Goal: Information Seeking & Learning: Compare options

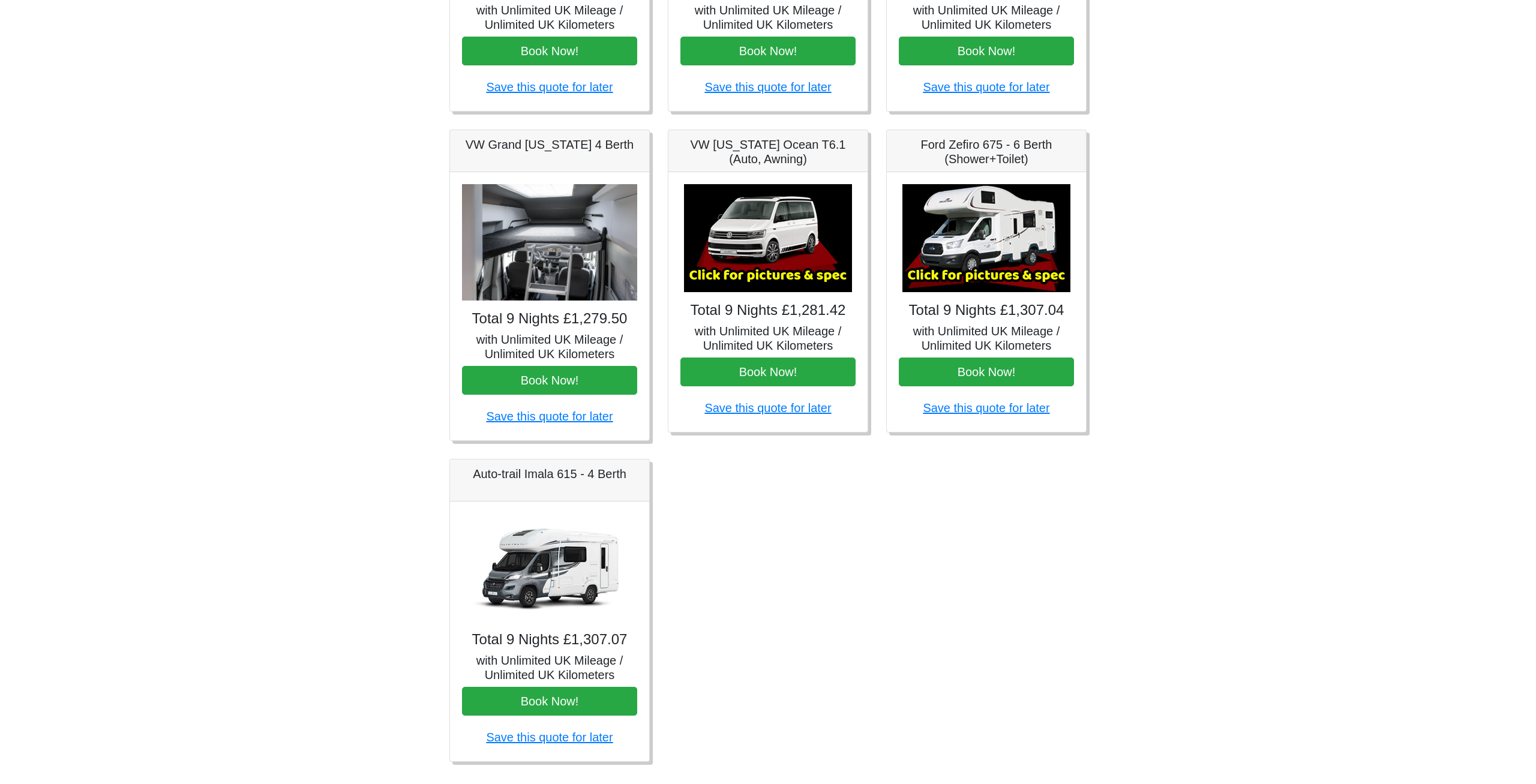
scroll to position [413, 0]
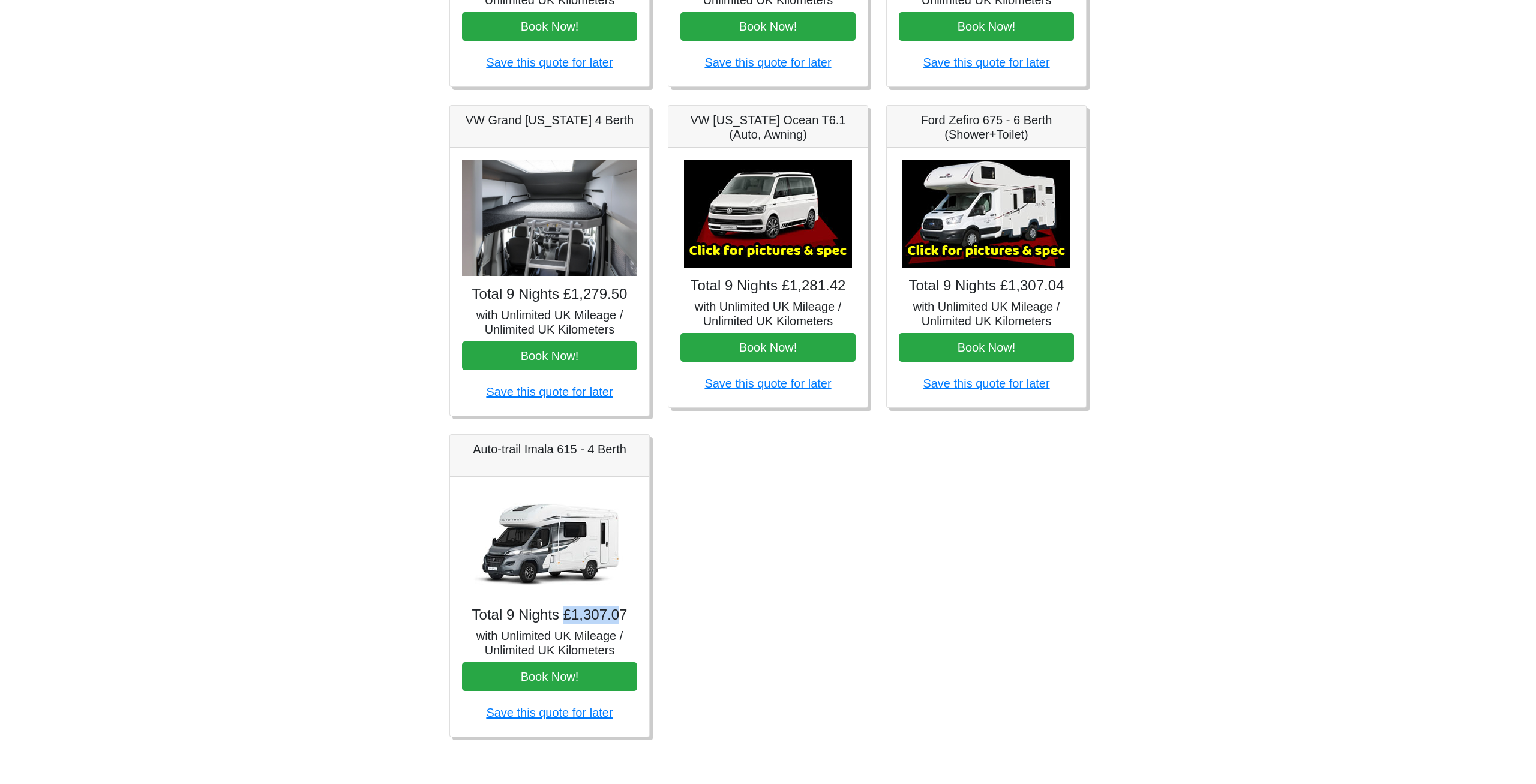
drag, startPoint x: 569, startPoint y: 623, endPoint x: 621, endPoint y: 623, distance: 52.0
click at [621, 623] on h4 "Total 9 Nights £1,307.07" at bounding box center [549, 615] width 175 height 18
click at [604, 617] on h4 "Total 9 Nights £1,307.07" at bounding box center [549, 615] width 175 height 18
drag, startPoint x: 582, startPoint y: 620, endPoint x: 646, endPoint y: 620, distance: 64.0
click at [646, 620] on div "Total 9 Nights £1,307.07 with Unlimited UK Mileage / Unlimited UK Kilometers Bo…" at bounding box center [549, 606] width 199 height 260
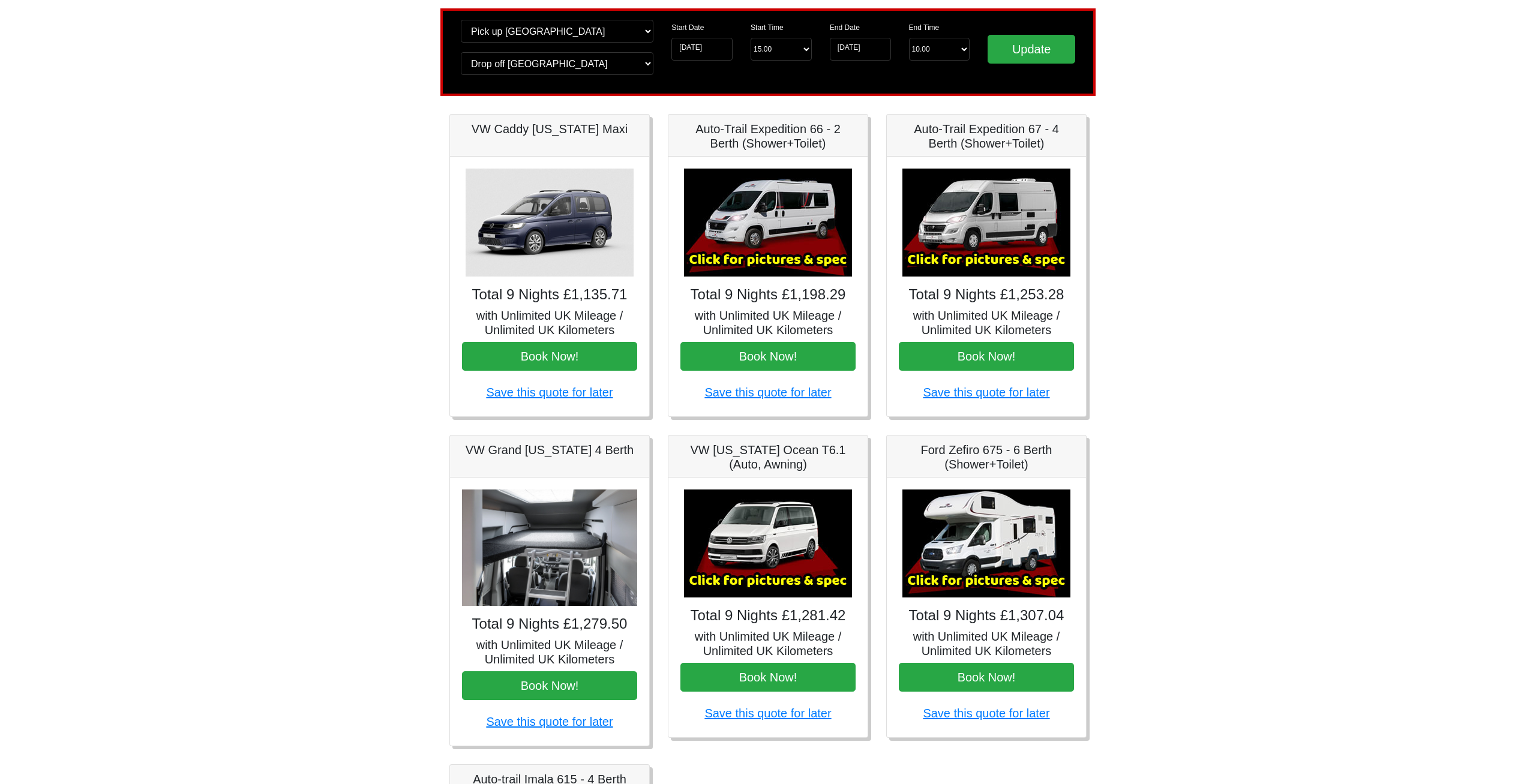
scroll to position [0, 0]
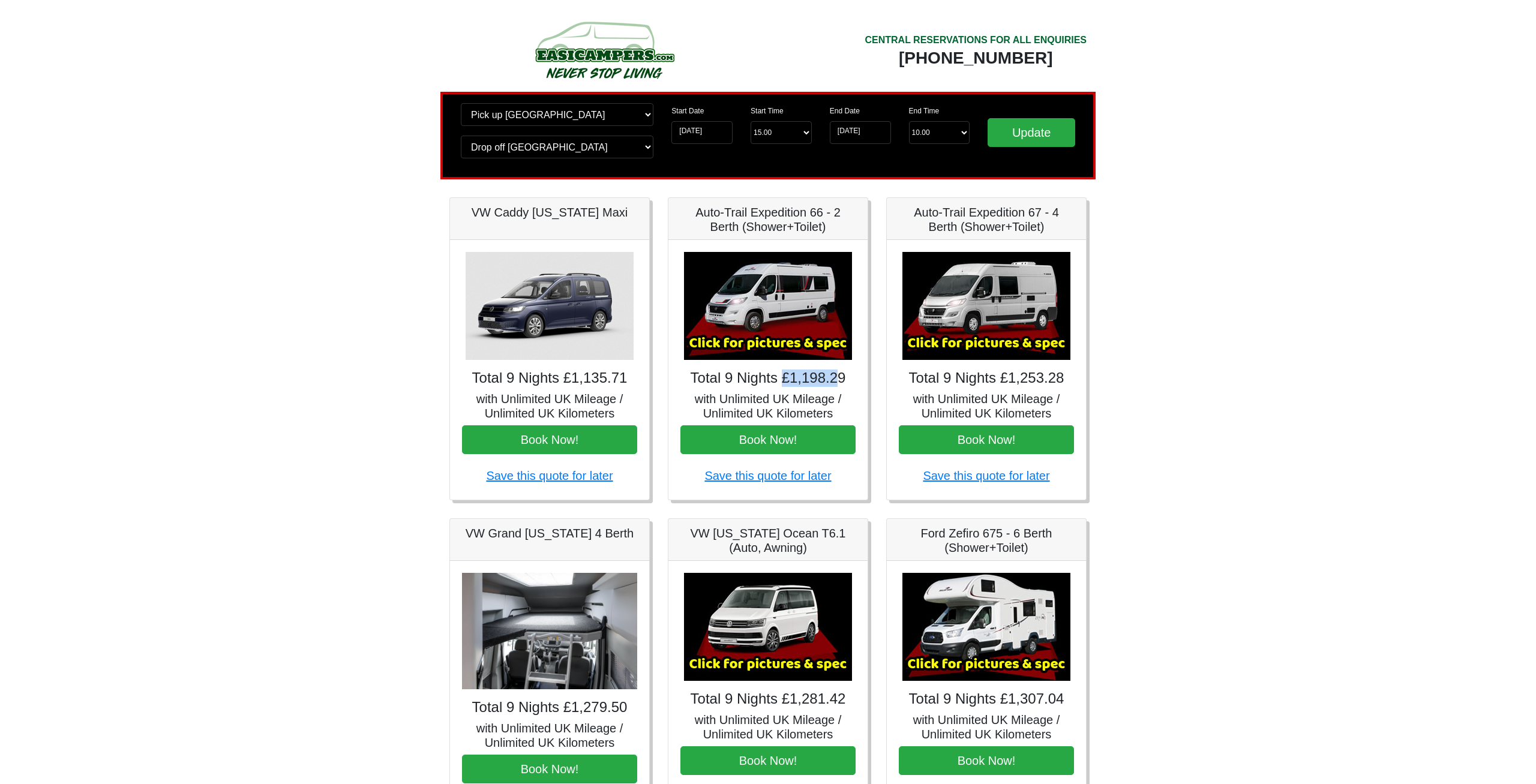
drag, startPoint x: 787, startPoint y: 378, endPoint x: 839, endPoint y: 380, distance: 52.0
click at [839, 380] on h4 "Total 9 Nights £1,198.29" at bounding box center [767, 378] width 175 height 18
click at [782, 382] on h4 "Total 9 Nights £1,198.29" at bounding box center [767, 378] width 175 height 18
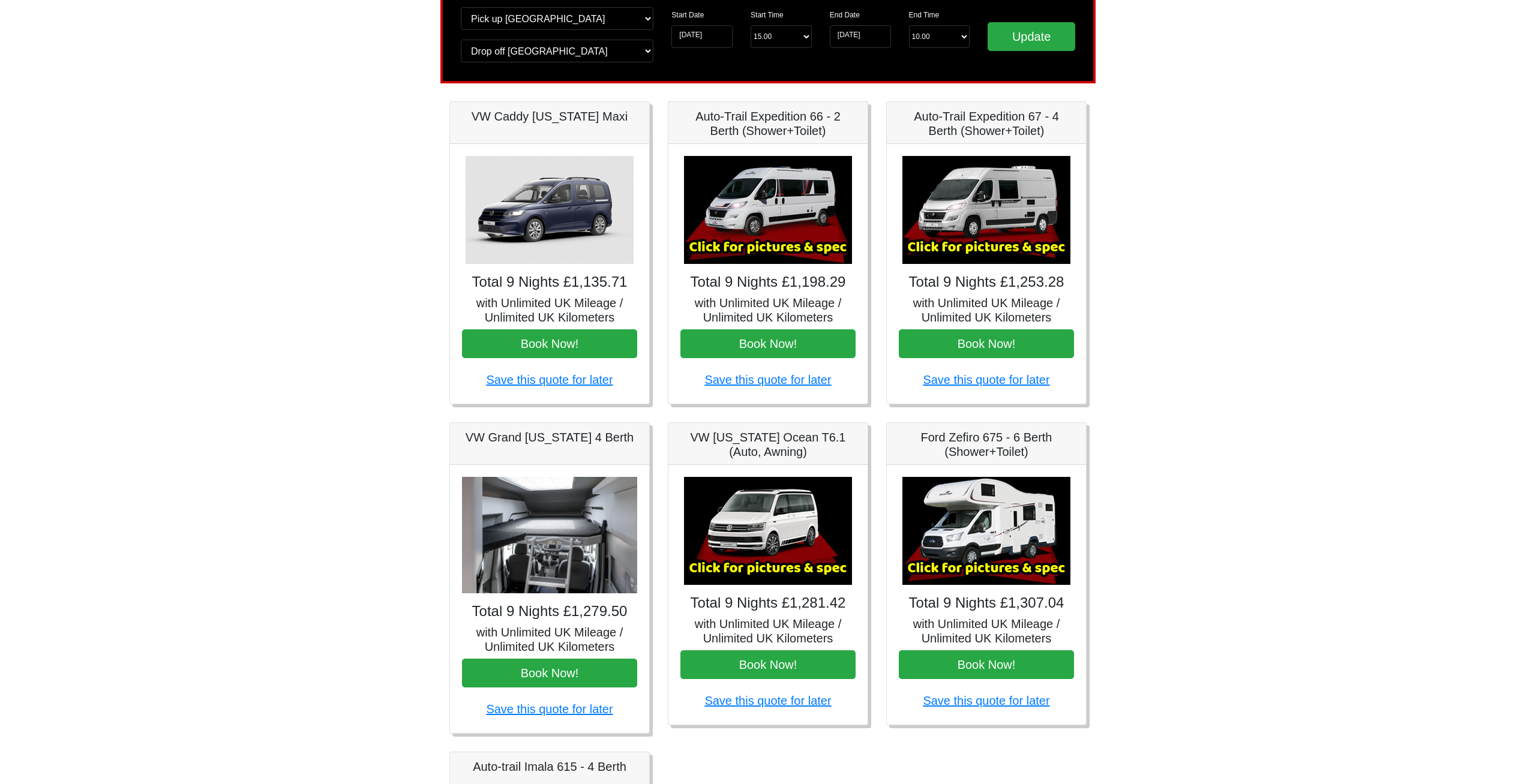
scroll to position [122, 0]
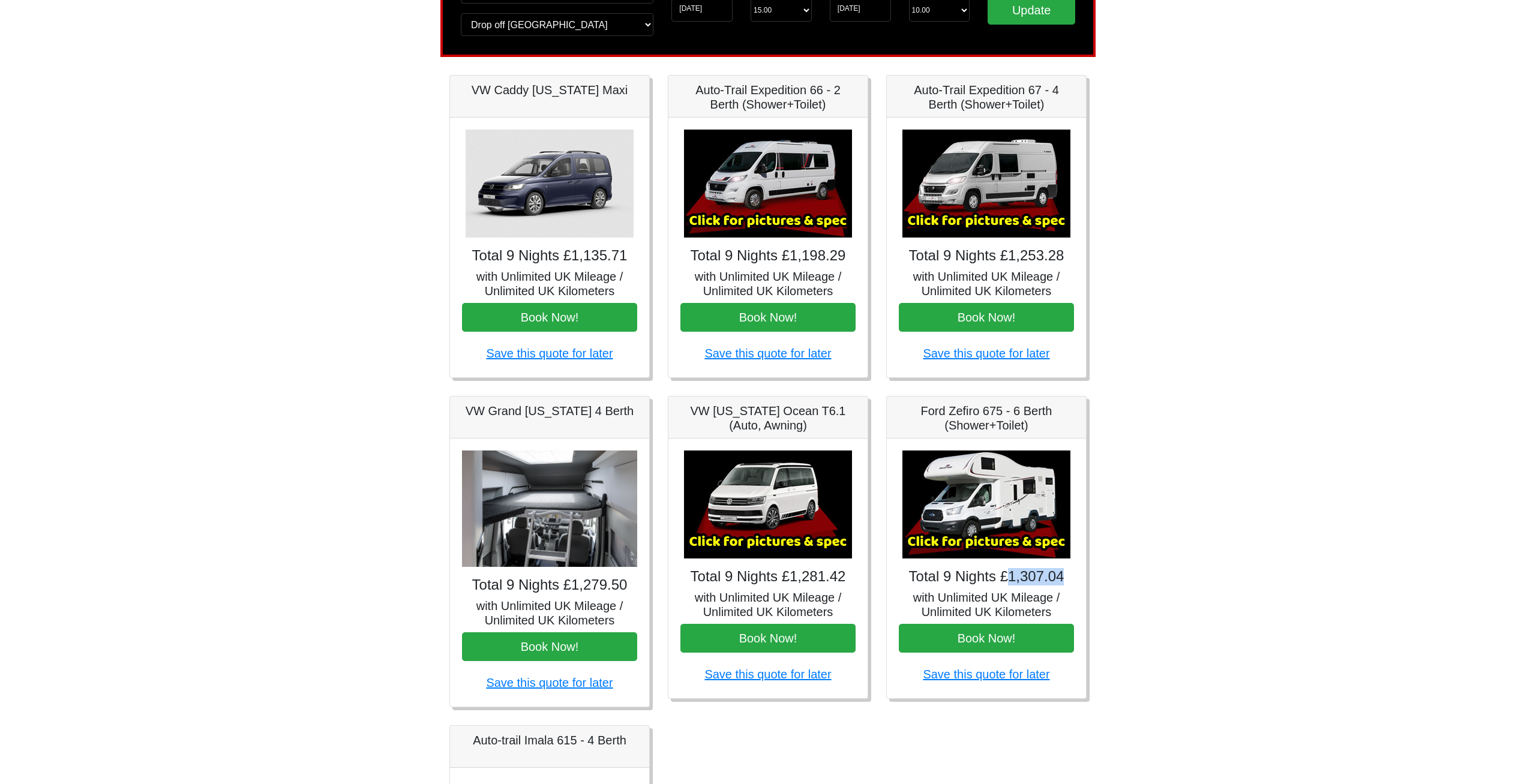
drag, startPoint x: 1010, startPoint y: 579, endPoint x: 1071, endPoint y: 582, distance: 61.1
click at [1071, 582] on h4 "Total 9 Nights £1,307.04" at bounding box center [986, 577] width 175 height 18
click at [1140, 521] on body "CENTRAL RESERVATIONS FOR ALL ENQUIRIES [PHONE_NUMBER] Easicampers Booking : Sea…" at bounding box center [768, 476] width 1536 height 1197
drag, startPoint x: 697, startPoint y: 88, endPoint x: 834, endPoint y: 104, distance: 137.9
click at [834, 104] on h5 "Auto-Trail Expedition 66 - 2 Berth (Shower+Toilet)" at bounding box center [767, 97] width 175 height 29
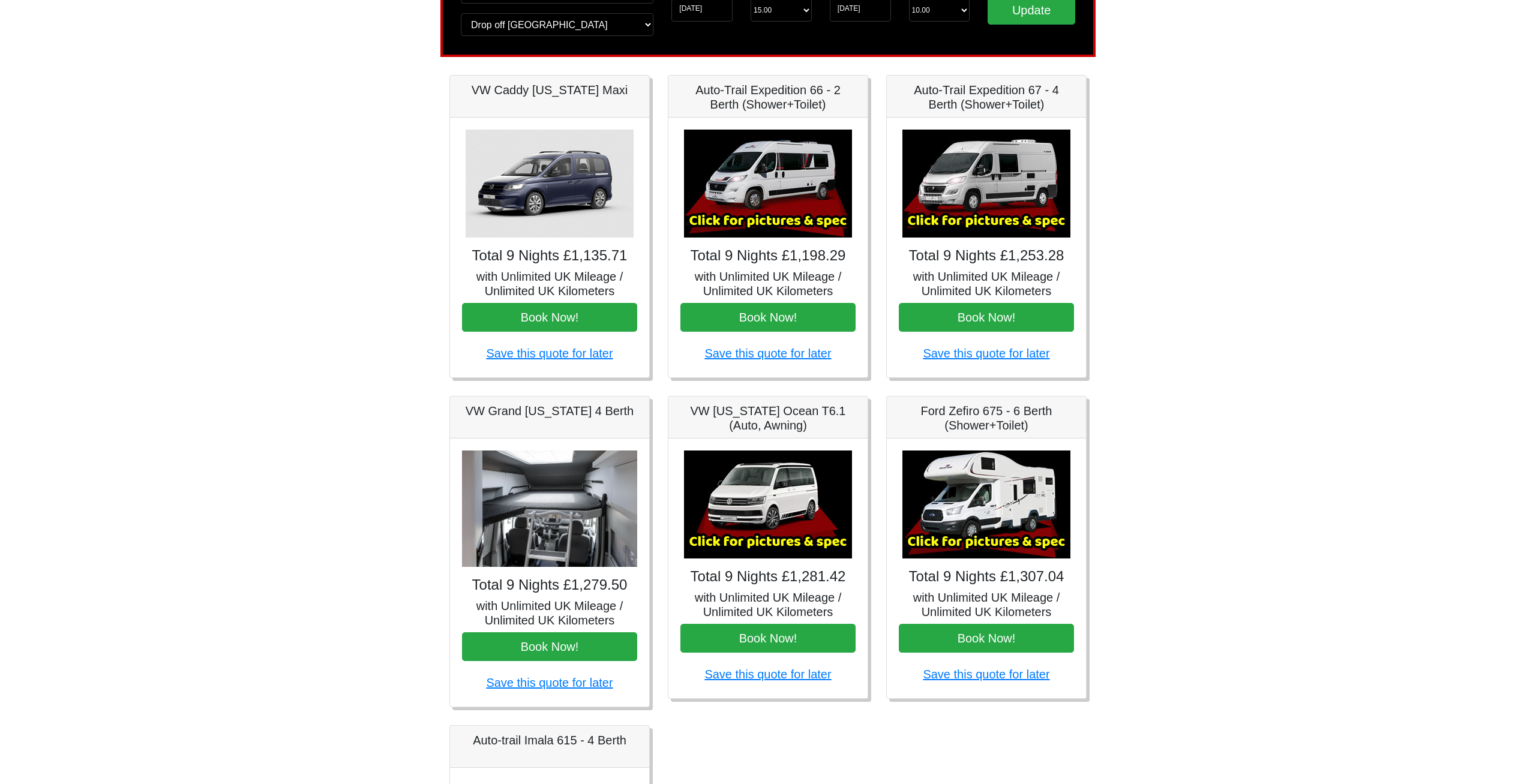
click at [1343, 183] on body "CENTRAL RESERVATIONS FOR ALL ENQUIRIES [PHONE_NUMBER] Easicampers Booking : Sea…" at bounding box center [768, 476] width 1536 height 1197
drag, startPoint x: 698, startPoint y: 93, endPoint x: 839, endPoint y: 115, distance: 142.7
click at [839, 115] on div "Auto-Trail Expedition 66 - 2 Berth (Shower+Toilet)" at bounding box center [767, 97] width 199 height 42
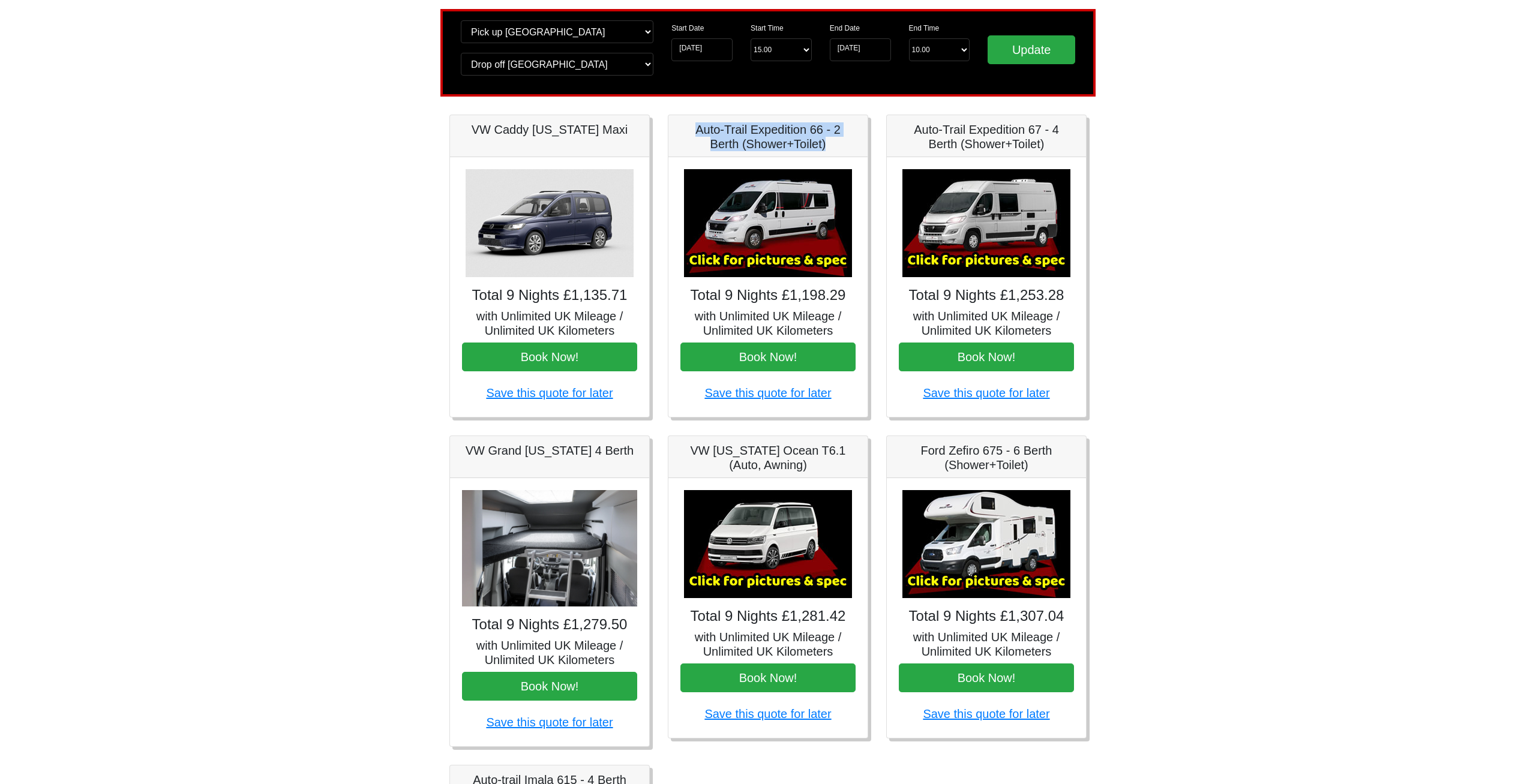
scroll to position [0, 0]
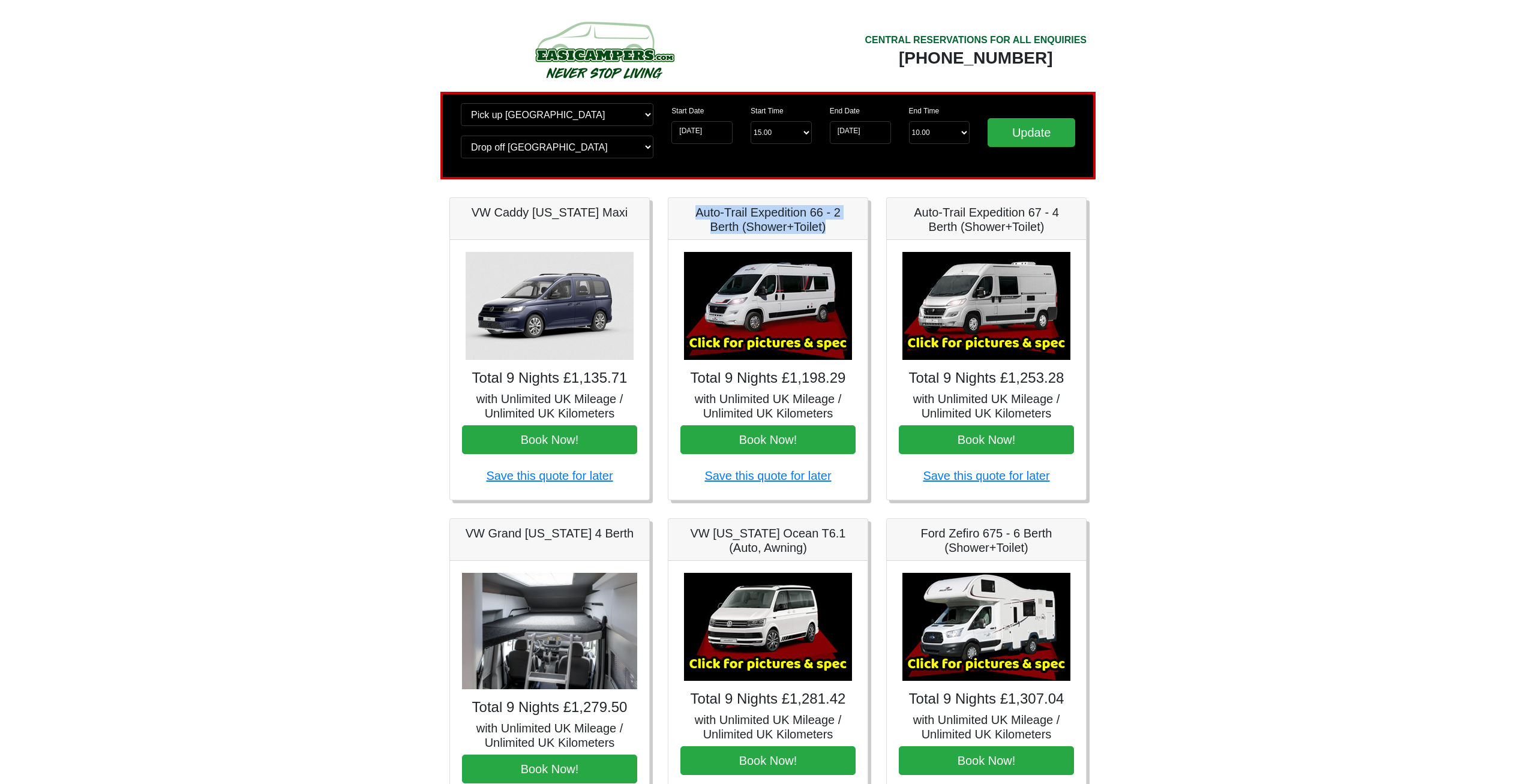
click at [812, 284] on img at bounding box center [768, 306] width 168 height 108
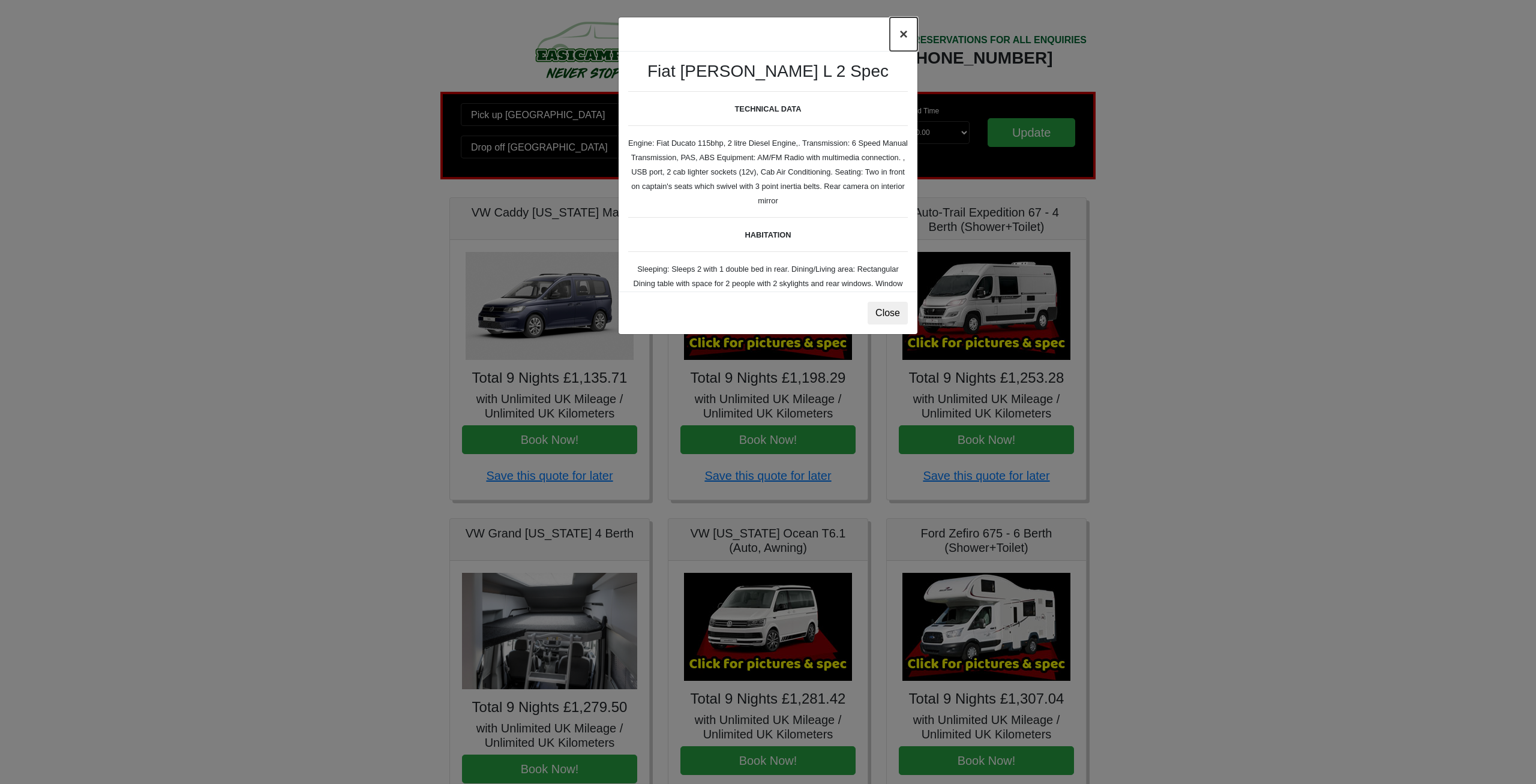
click at [906, 36] on button "×" at bounding box center [903, 34] width 28 height 34
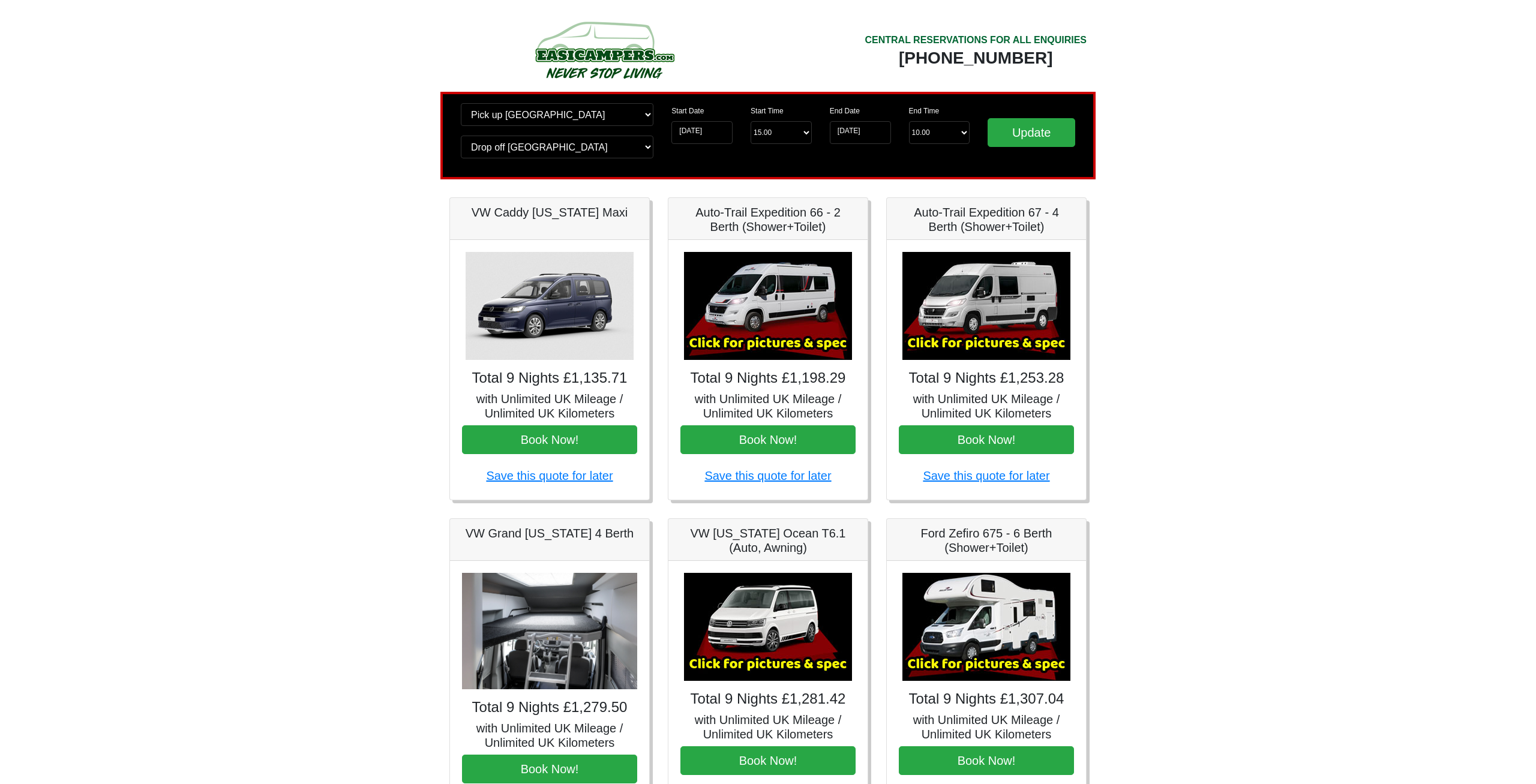
click at [771, 394] on h5 "with Unlimited UK Mileage / Unlimited UK Kilometers" at bounding box center [767, 406] width 175 height 29
click at [771, 380] on h4 "Total 9 Nights £1,198.29" at bounding box center [767, 378] width 175 height 18
click at [782, 241] on div "× Fiat [PERSON_NAME] L 2 Spec TECHNICAL DATA Engine: Fiat Ducato 115bhp, 2 litr…" at bounding box center [767, 369] width 199 height 260
click at [786, 234] on h5 "Auto-Trail Expedition 66 - 2 Berth (Shower+Toilet)" at bounding box center [767, 219] width 175 height 29
click at [789, 226] on h5 "Auto-Trail Expedition 66 - 2 Berth (Shower+Toilet)" at bounding box center [767, 219] width 175 height 29
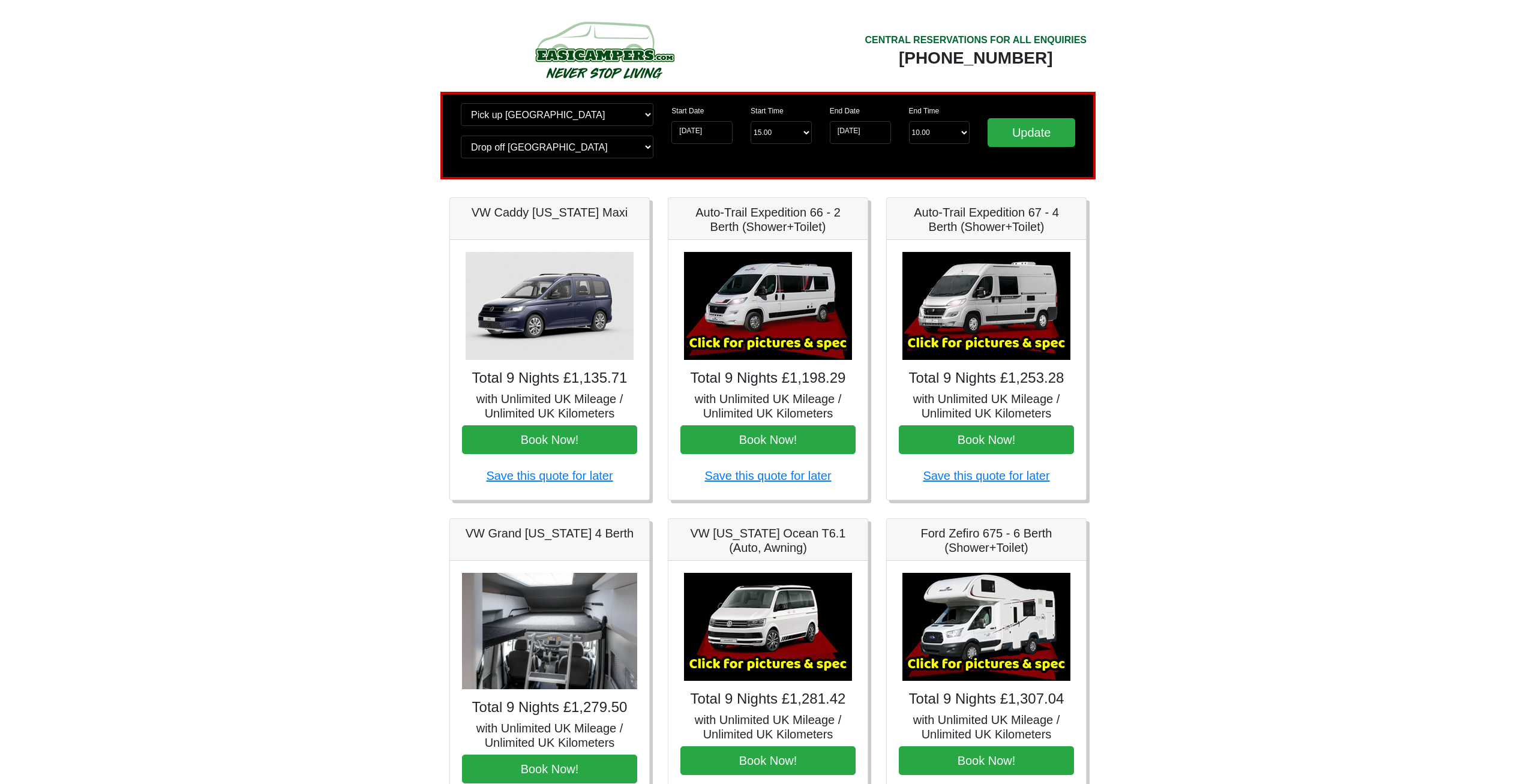
click at [785, 350] on img at bounding box center [768, 306] width 168 height 108
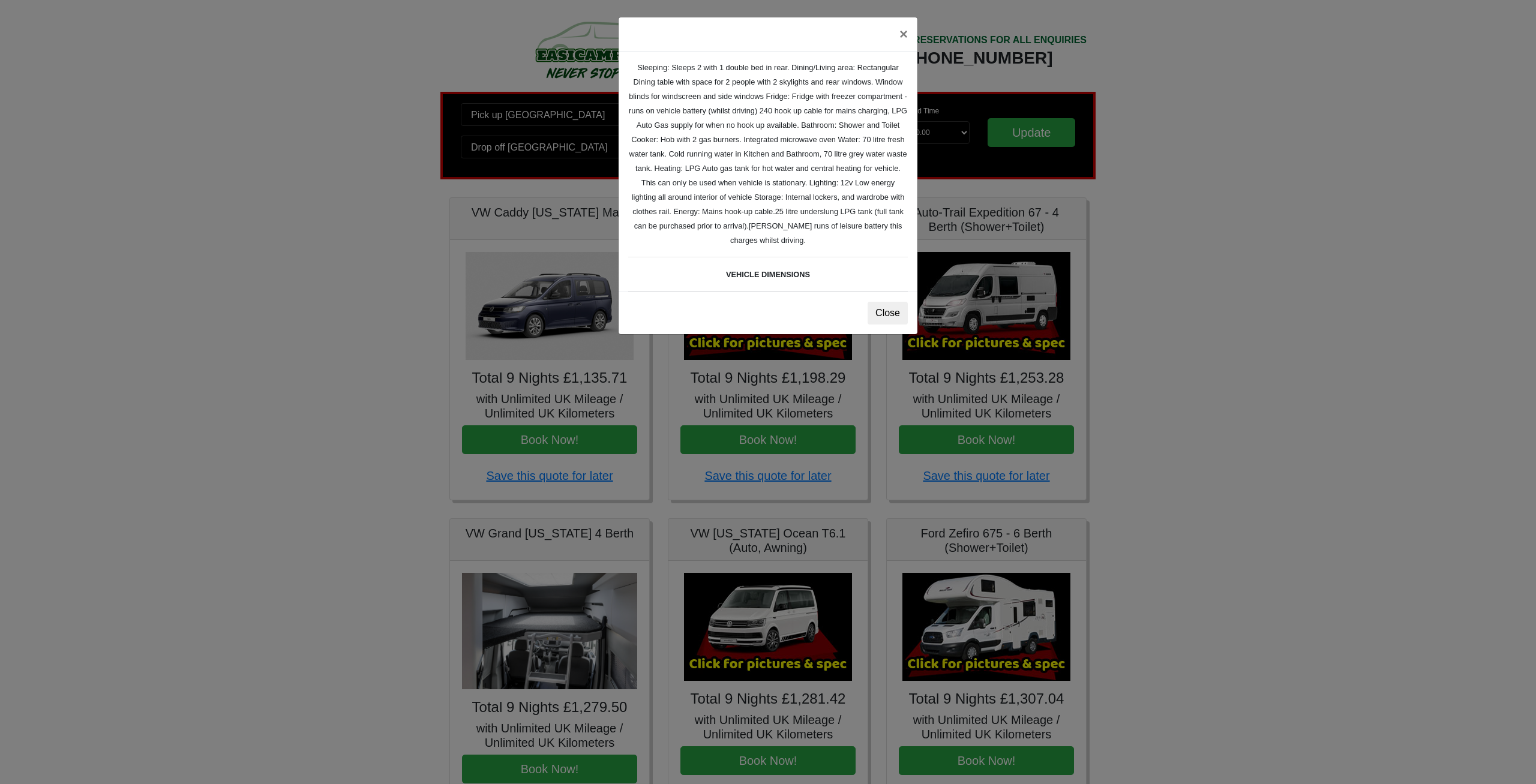
scroll to position [51, 0]
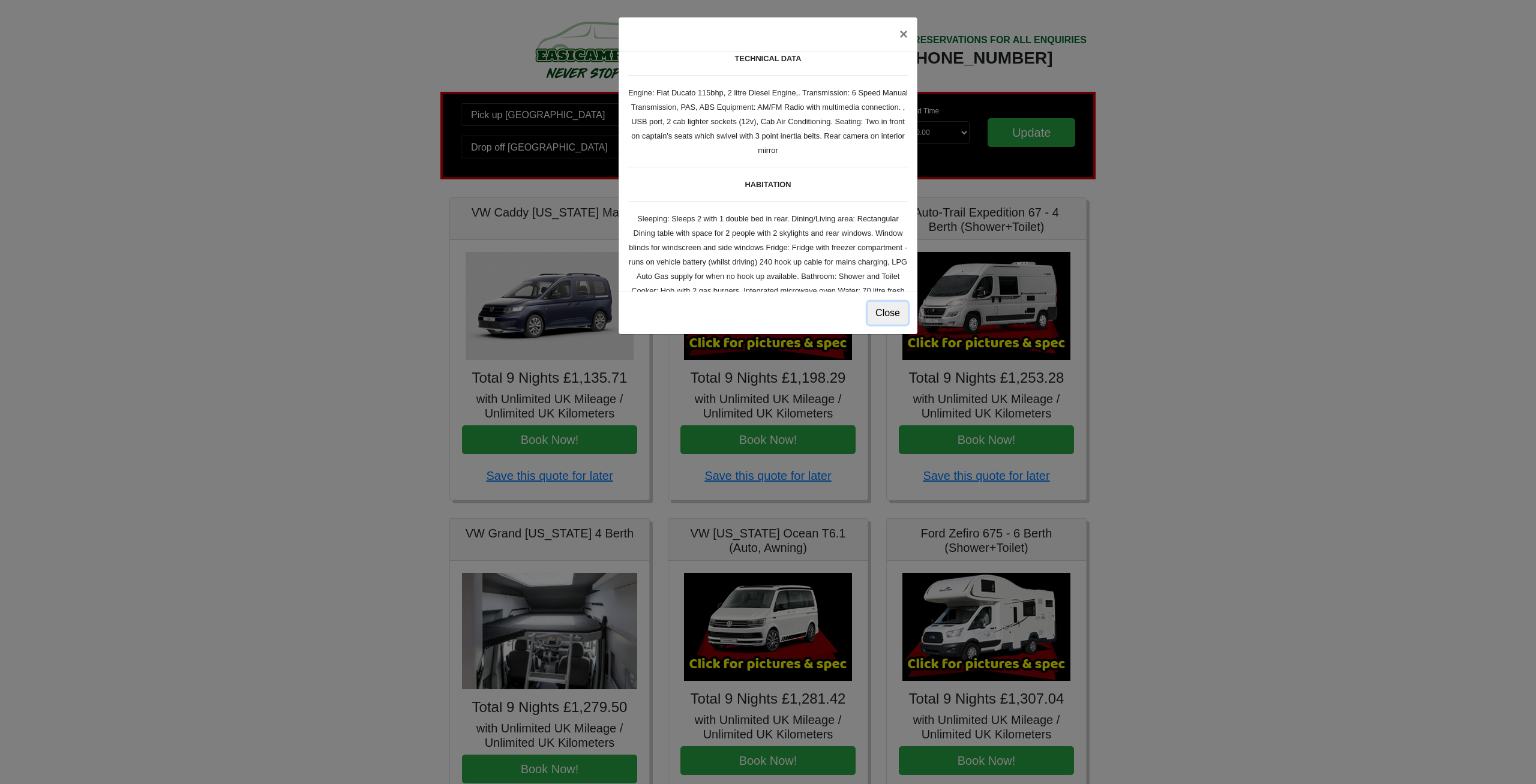
click at [886, 313] on button "Close" at bounding box center [888, 313] width 41 height 23
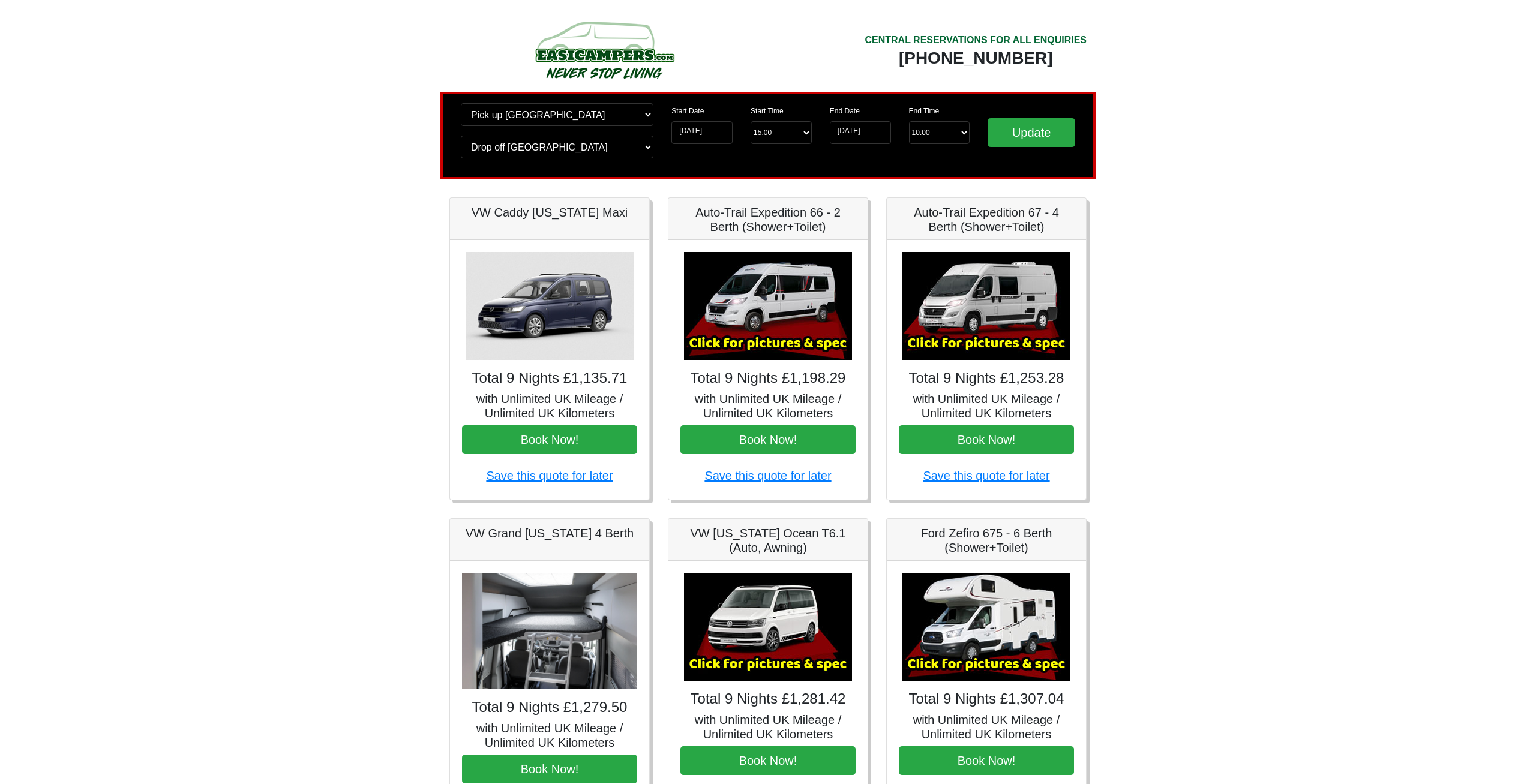
click at [957, 301] on div at bounding box center [768, 392] width 1536 height 784
click at [962, 303] on img at bounding box center [986, 306] width 168 height 108
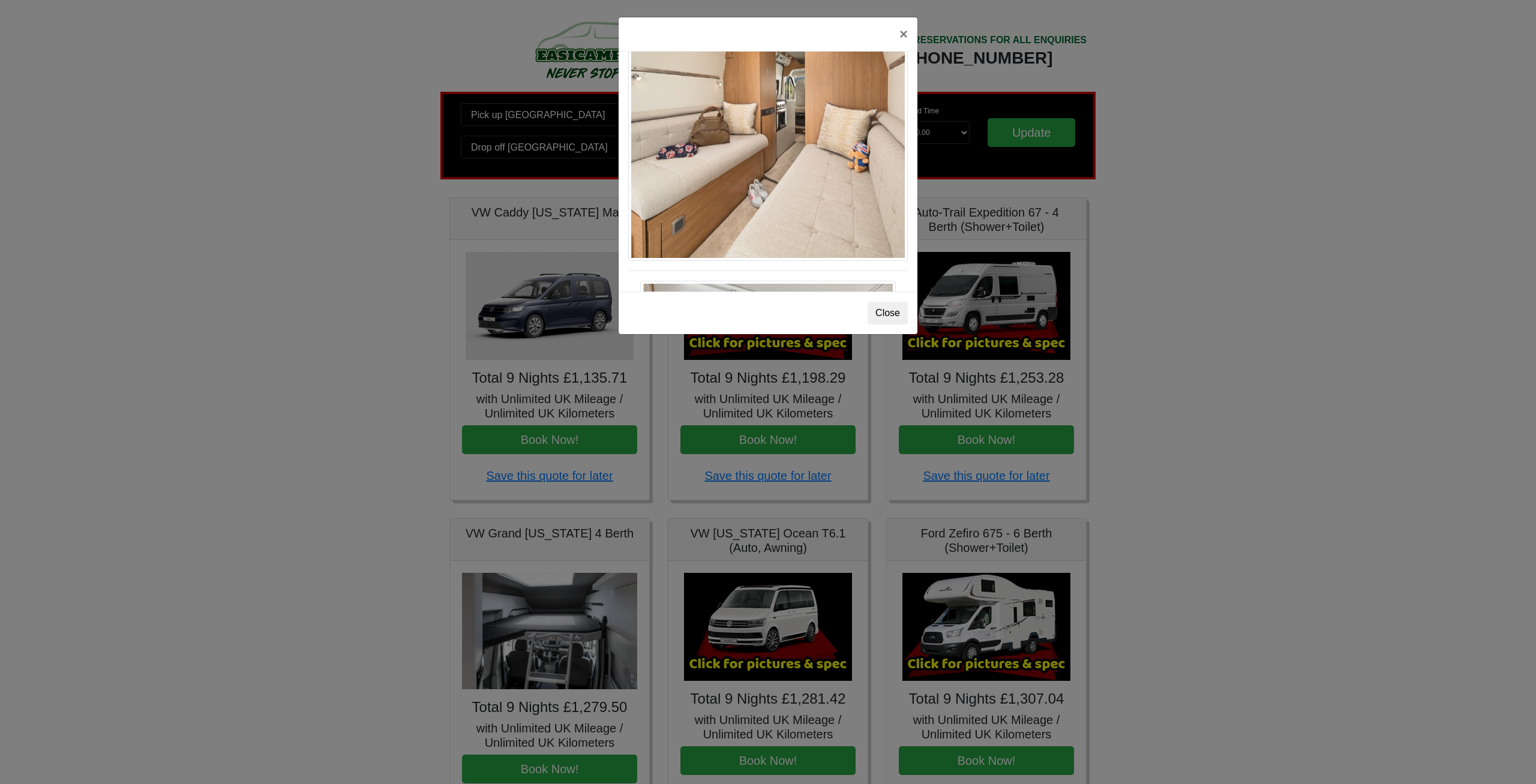
scroll to position [1484, 0]
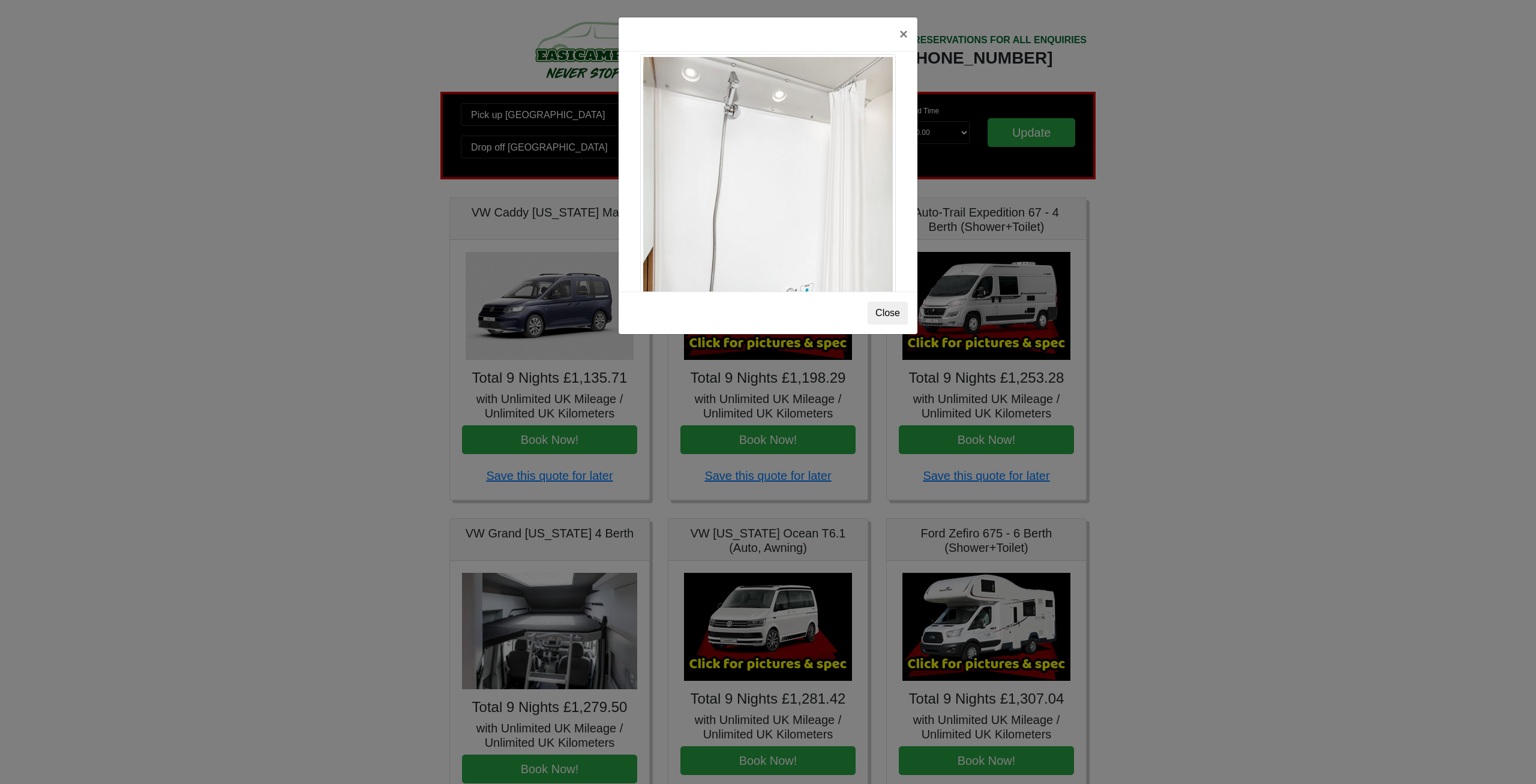
click at [1326, 221] on div "× Auto-trail Tribute 669 Spec TECHNICAL DATA Engine: Fiat Ducato 115bhp, 2 litr…" at bounding box center [768, 392] width 1536 height 784
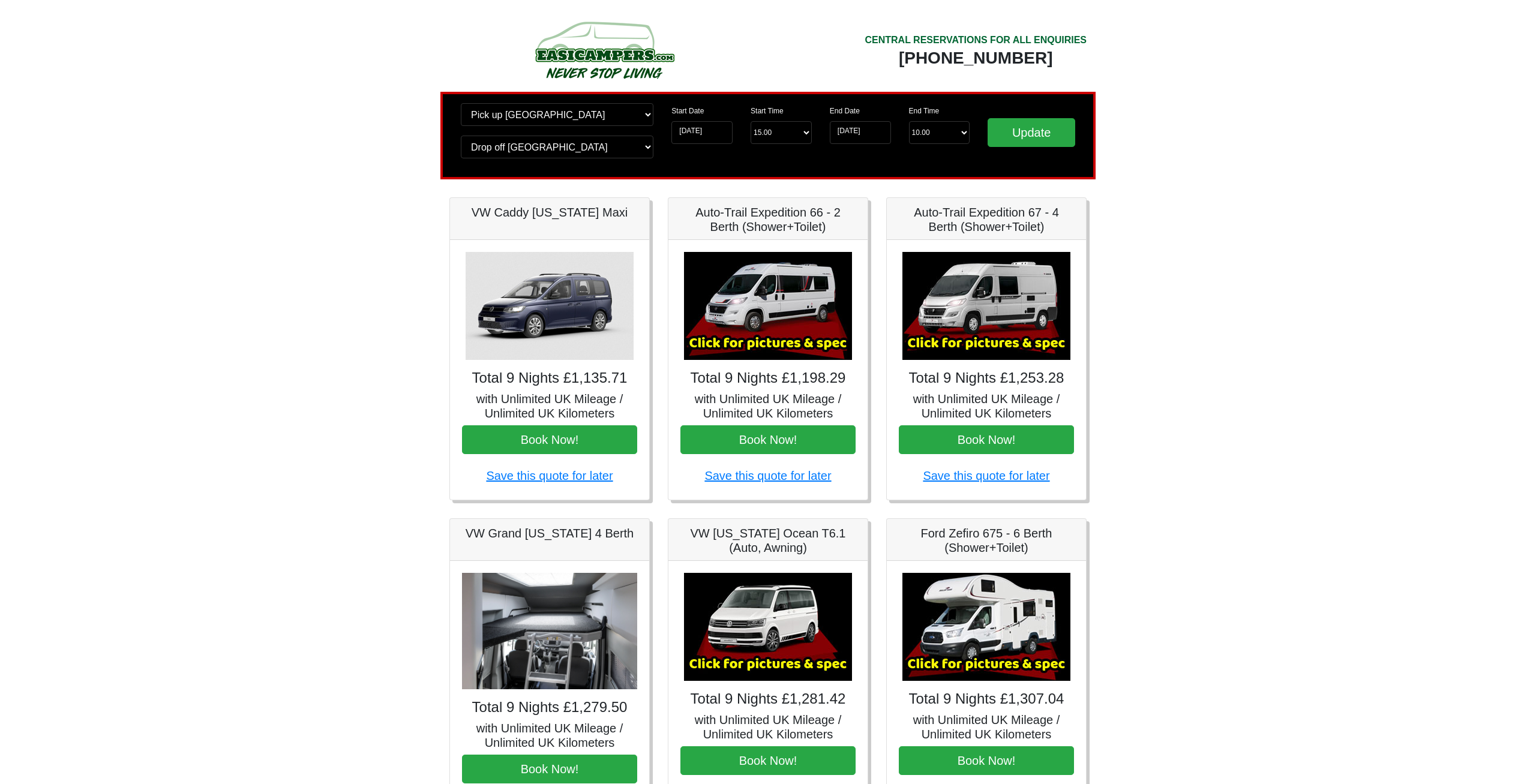
scroll to position [184, 0]
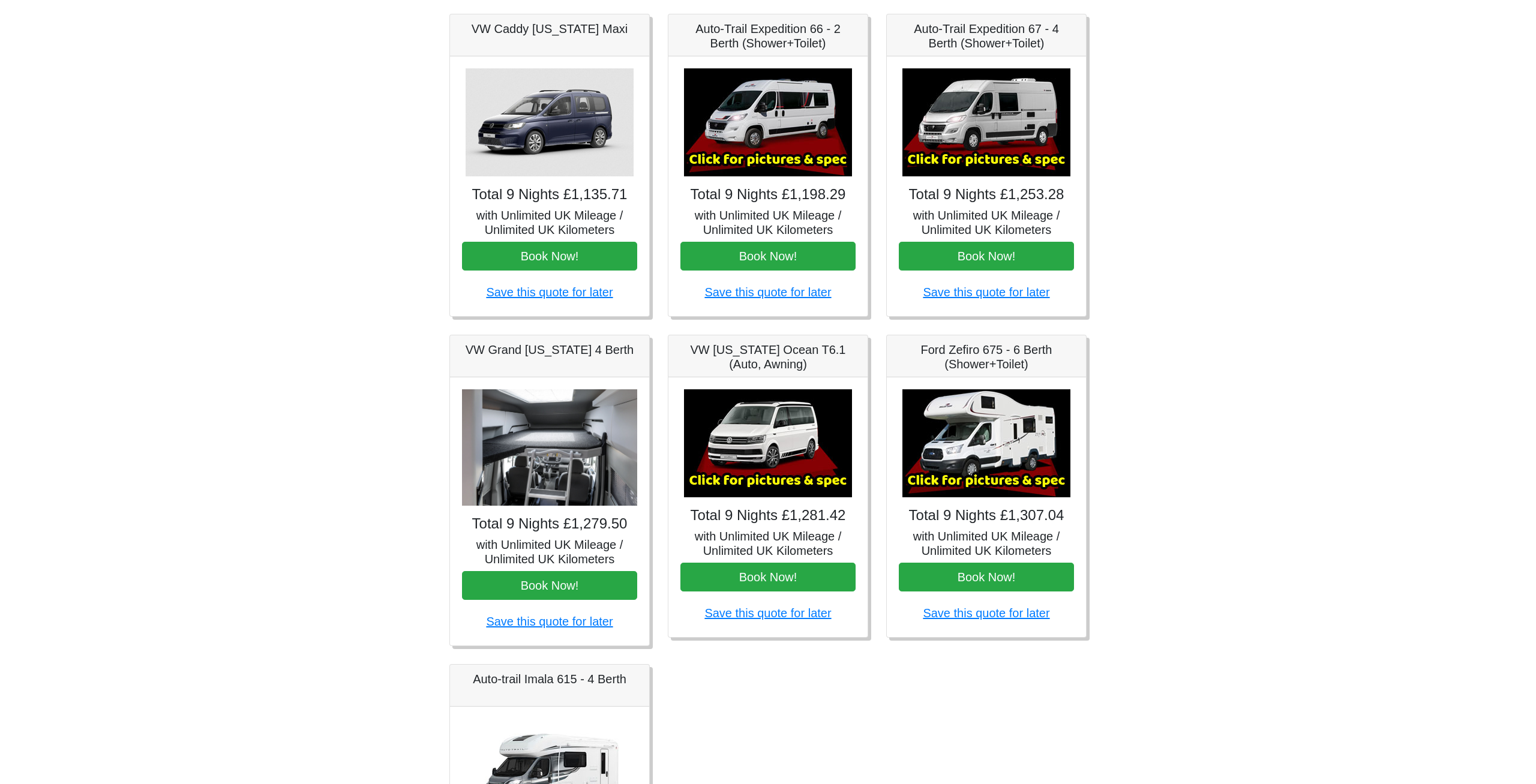
click at [582, 451] on img at bounding box center [549, 447] width 175 height 117
click at [546, 455] on img at bounding box center [549, 447] width 175 height 117
click at [564, 507] on div "Total 9 Nights £1,279.50 with Unlimited UK Mileage / Unlimited UK Kilometers Bo…" at bounding box center [549, 511] width 199 height 268
click at [567, 515] on h4 "Total 9 Nights £1,279.50" at bounding box center [549, 524] width 175 height 18
click at [551, 443] on img at bounding box center [549, 447] width 175 height 117
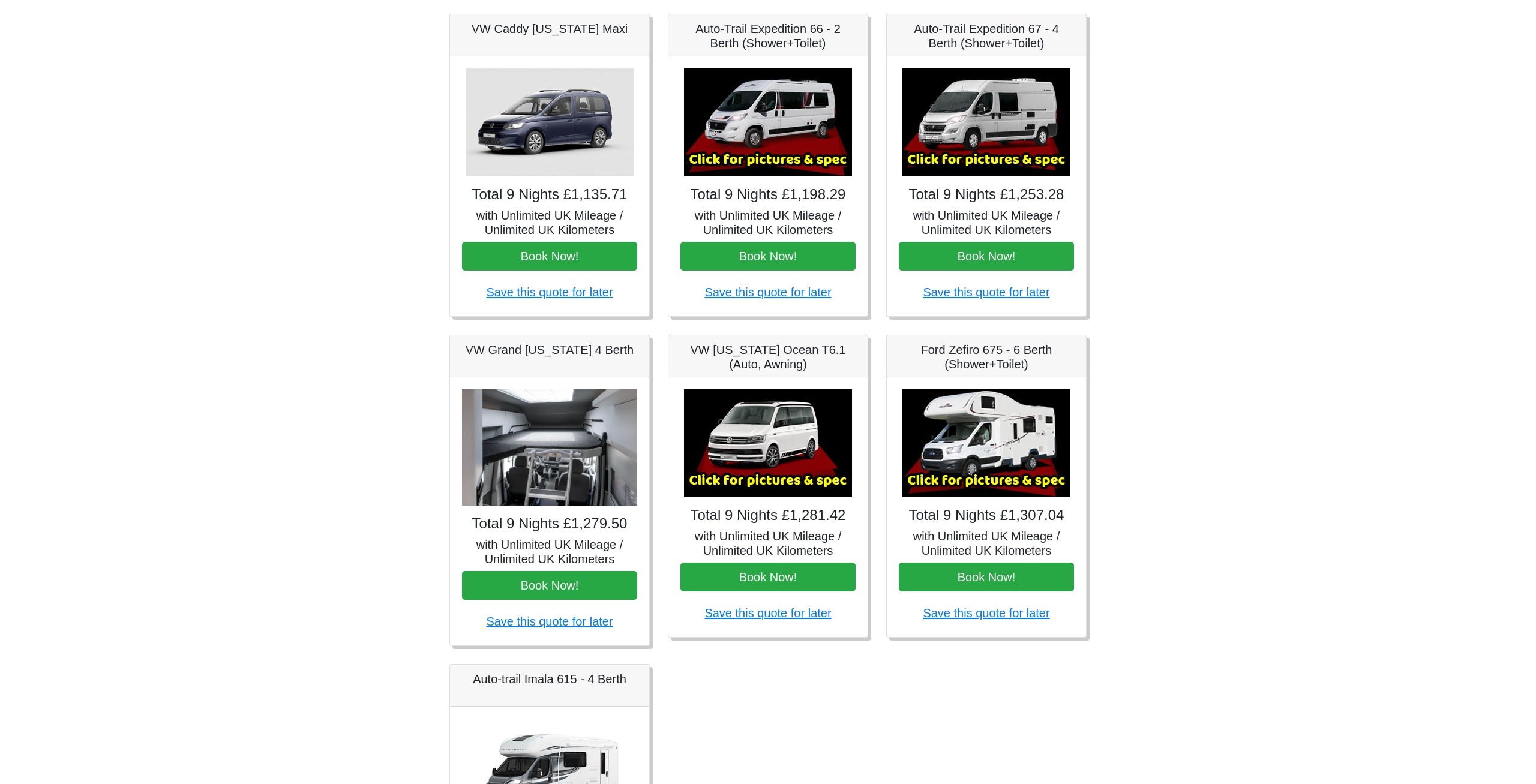
click at [537, 379] on div "Total 9 Nights £1,279.50 with Unlimited UK Mileage / Unlimited UK Kilometers Bo…" at bounding box center [549, 511] width 199 height 268
click at [546, 360] on div "VW Grand [US_STATE] 4 Berth" at bounding box center [549, 357] width 199 height 42
click at [555, 348] on h5 "VW Grand [US_STATE] 4 Berth" at bounding box center [549, 349] width 175 height 14
click at [567, 529] on h4 "Total 9 Nights £1,279.50" at bounding box center [549, 524] width 175 height 18
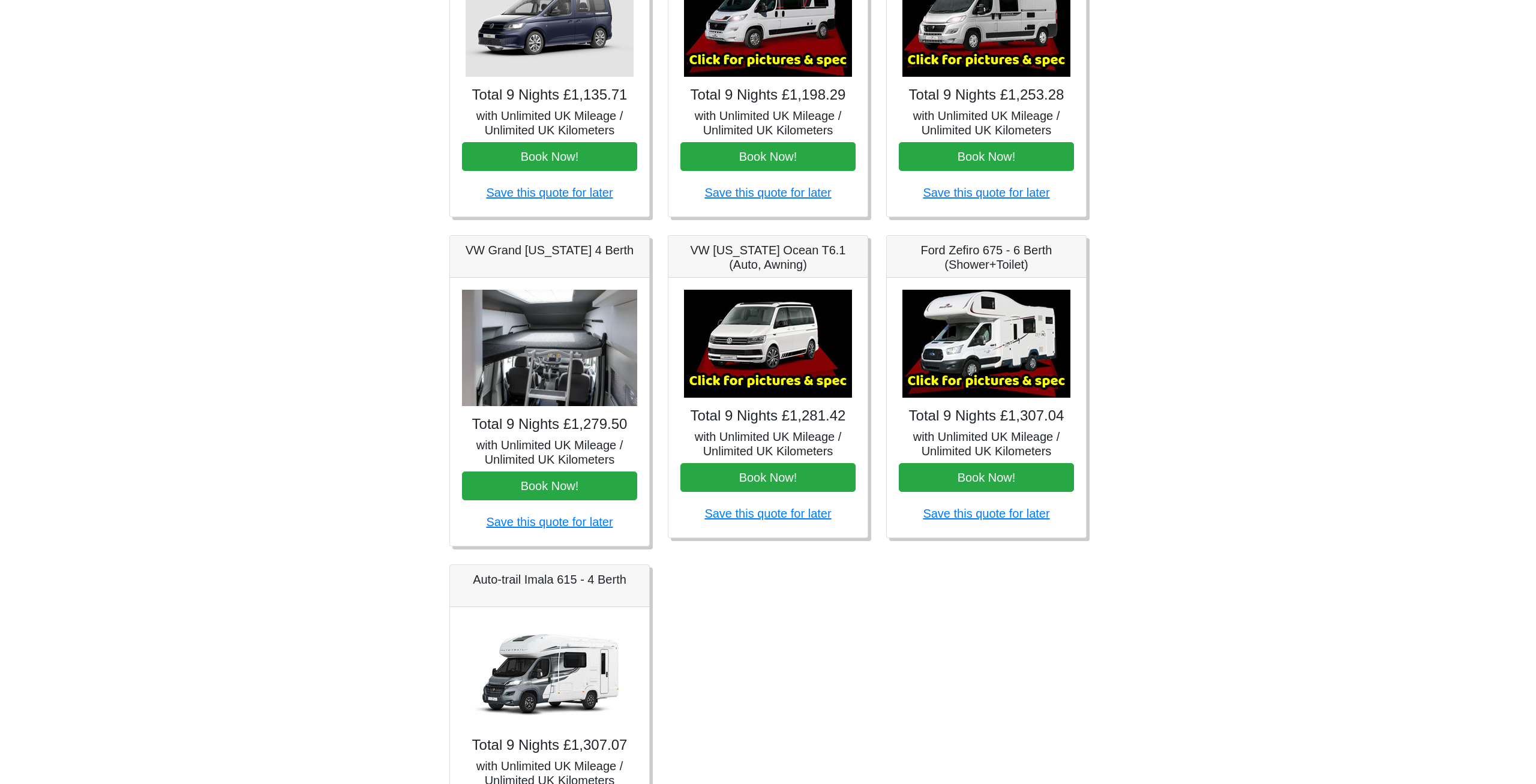
scroll to position [306, 0]
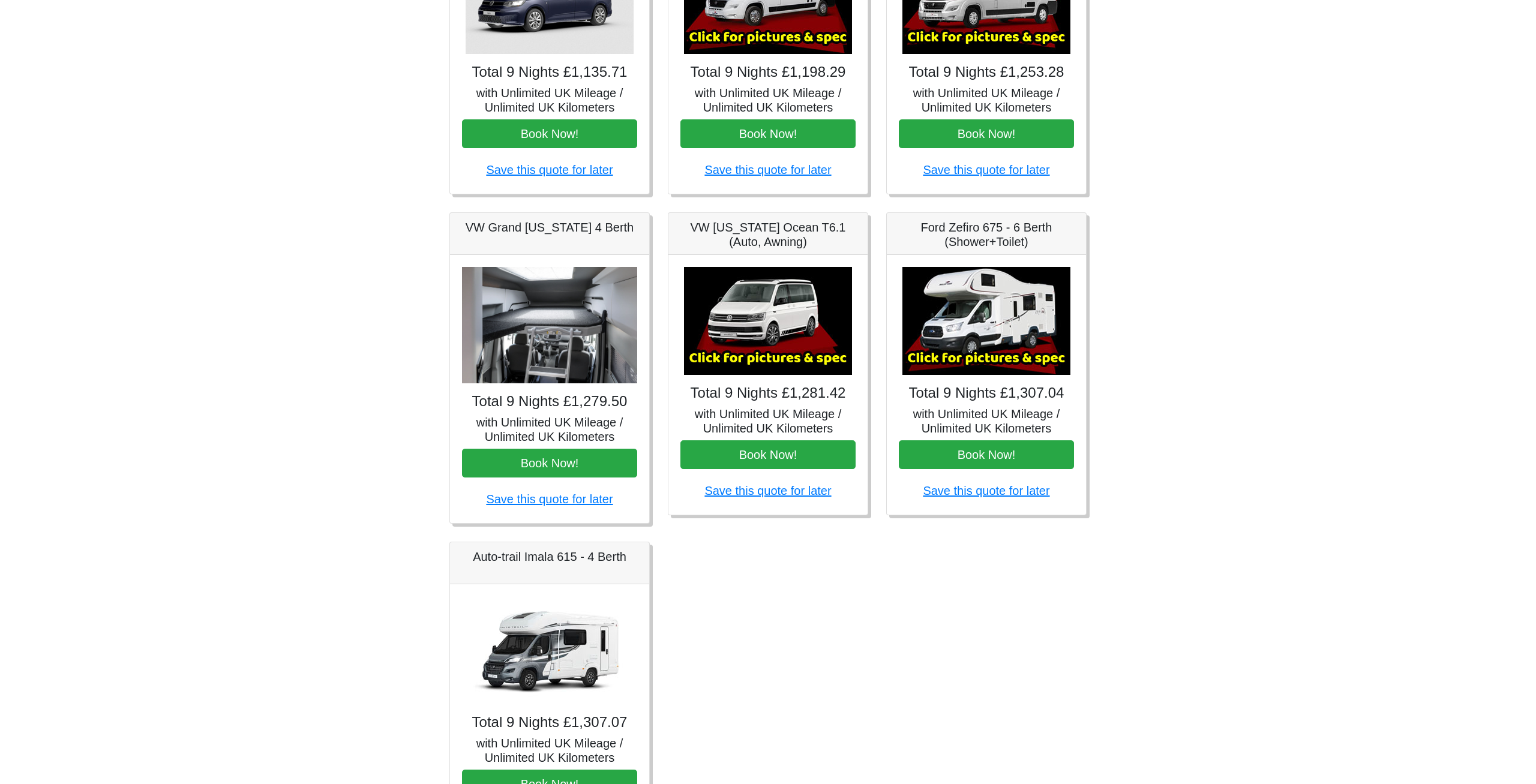
click at [761, 217] on div "VW [US_STATE] Ocean T6.1 (Auto, Awning)" at bounding box center [767, 234] width 199 height 42
click at [782, 293] on img at bounding box center [768, 321] width 168 height 108
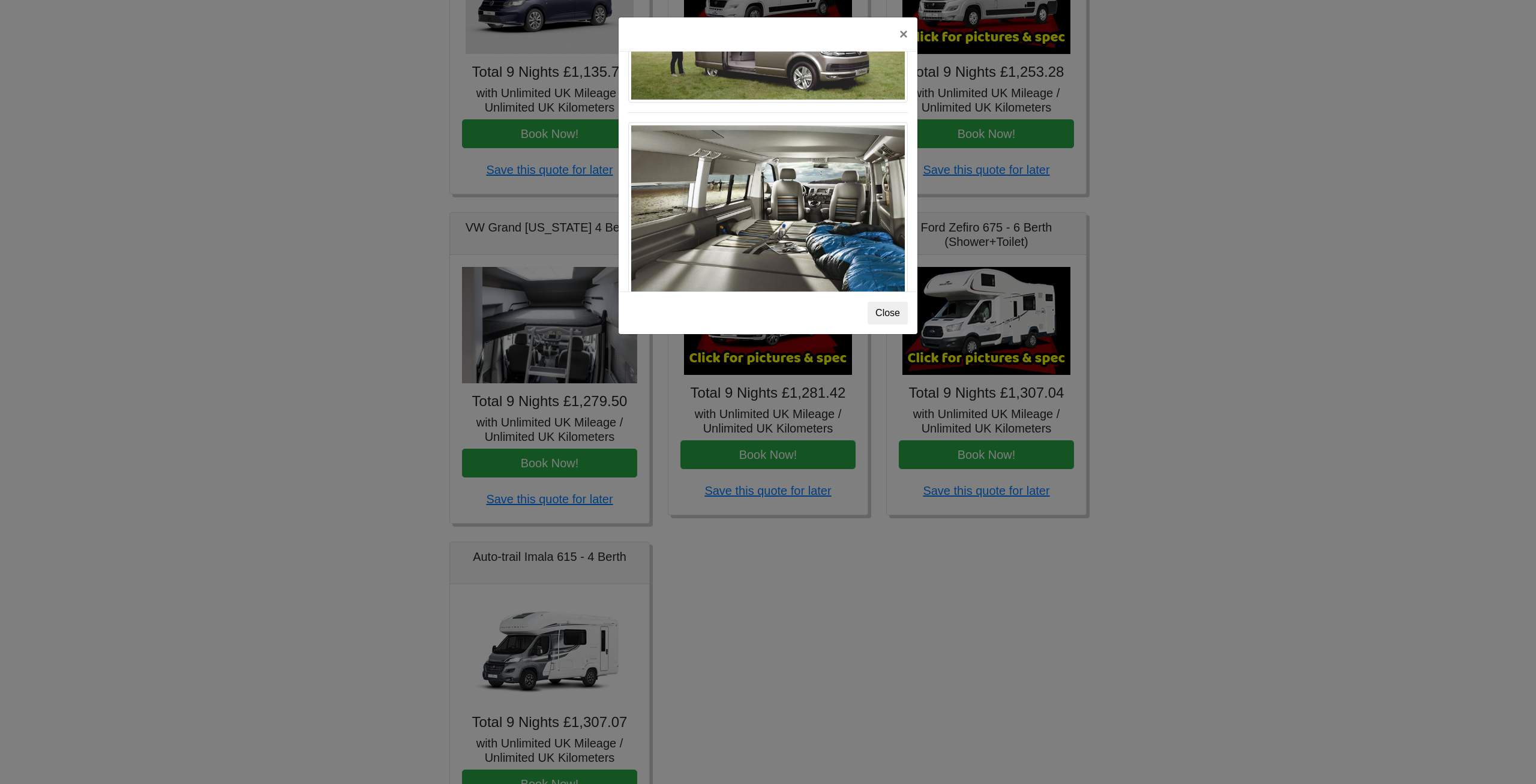
scroll to position [1309, 0]
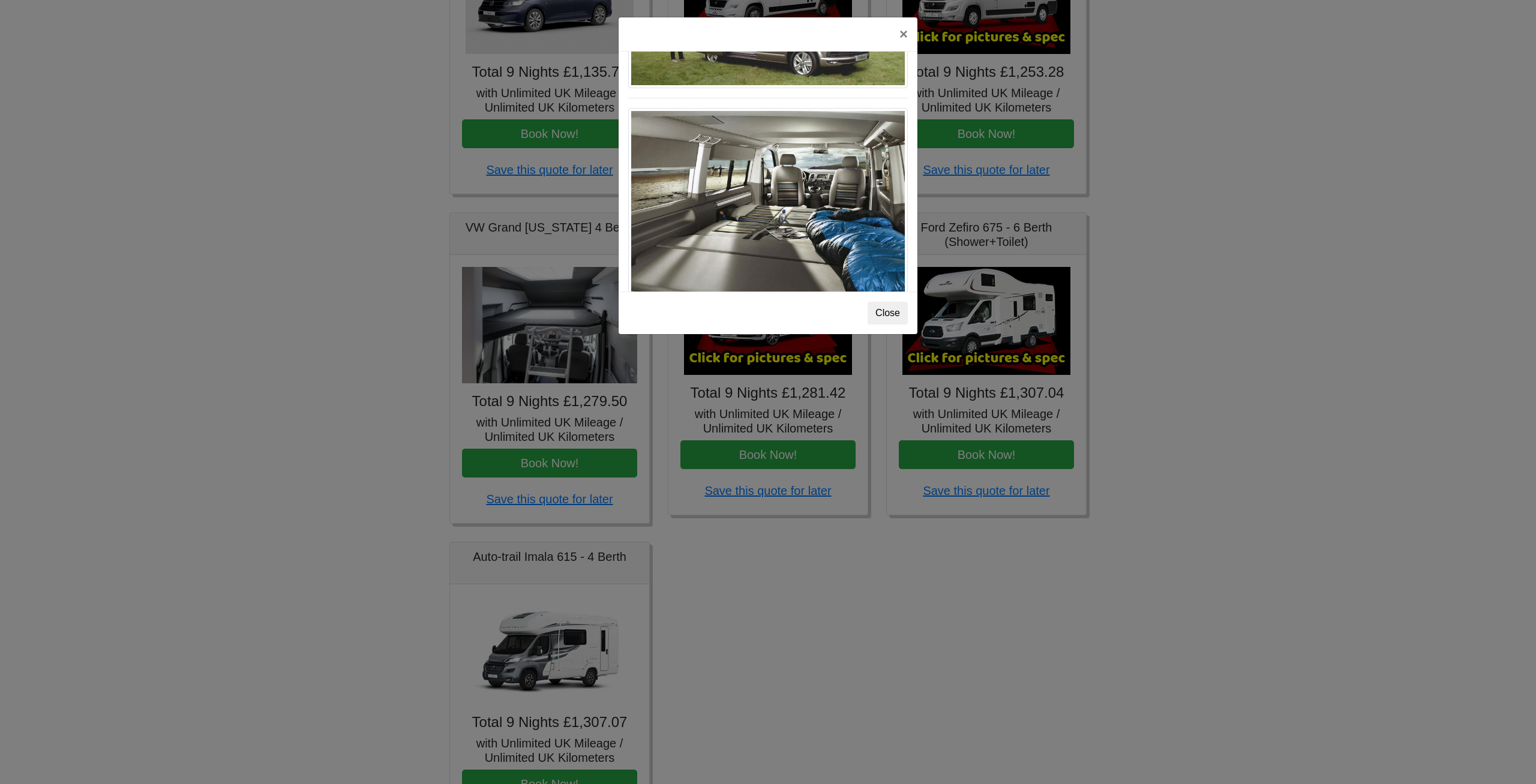
click at [1237, 201] on div "× VW [US_STATE] Ocean T6 Spec TECHNICAL DATA Engine: Diesel Transmission: DSG A…" at bounding box center [768, 392] width 1536 height 784
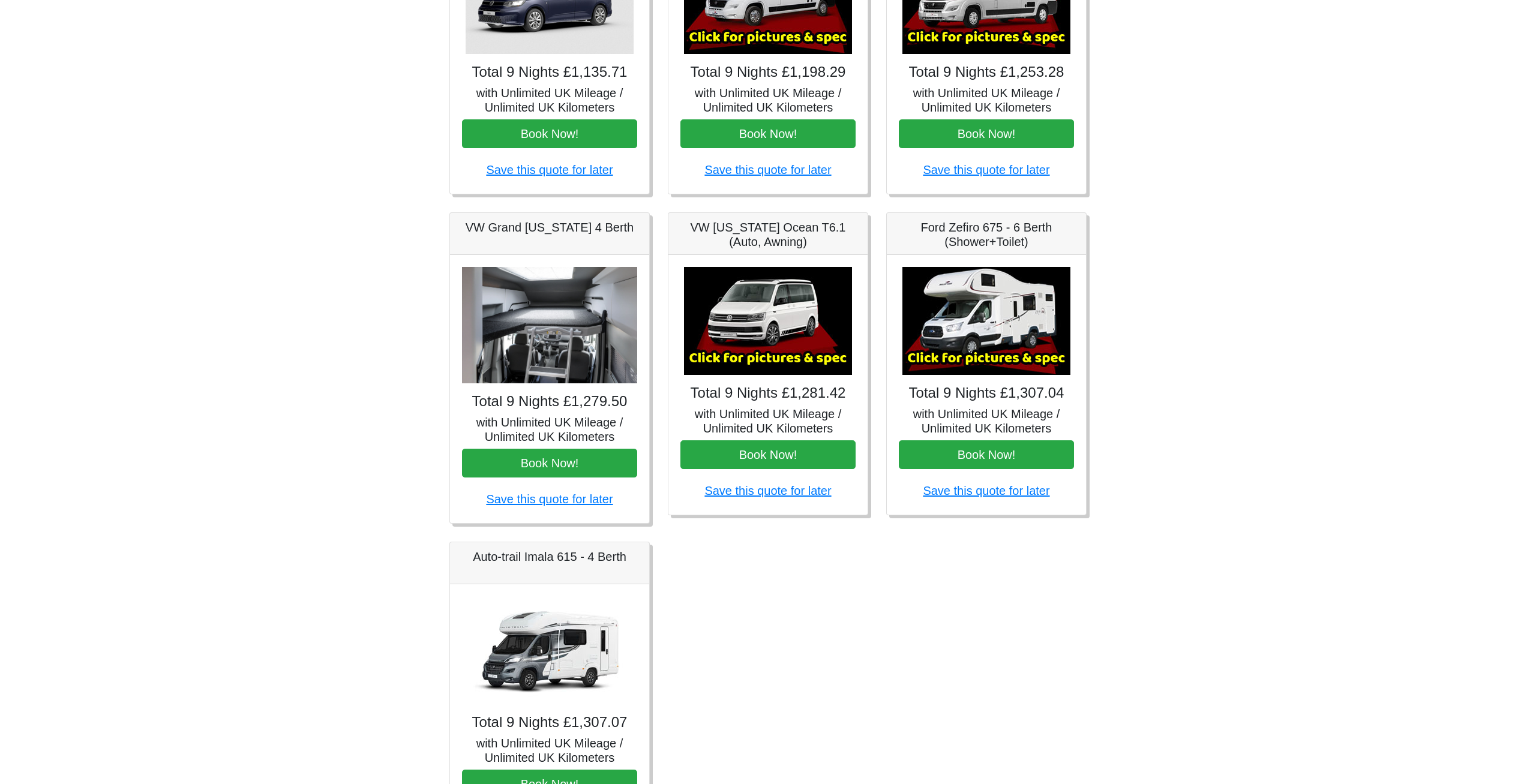
click at [1033, 289] on img at bounding box center [986, 321] width 168 height 108
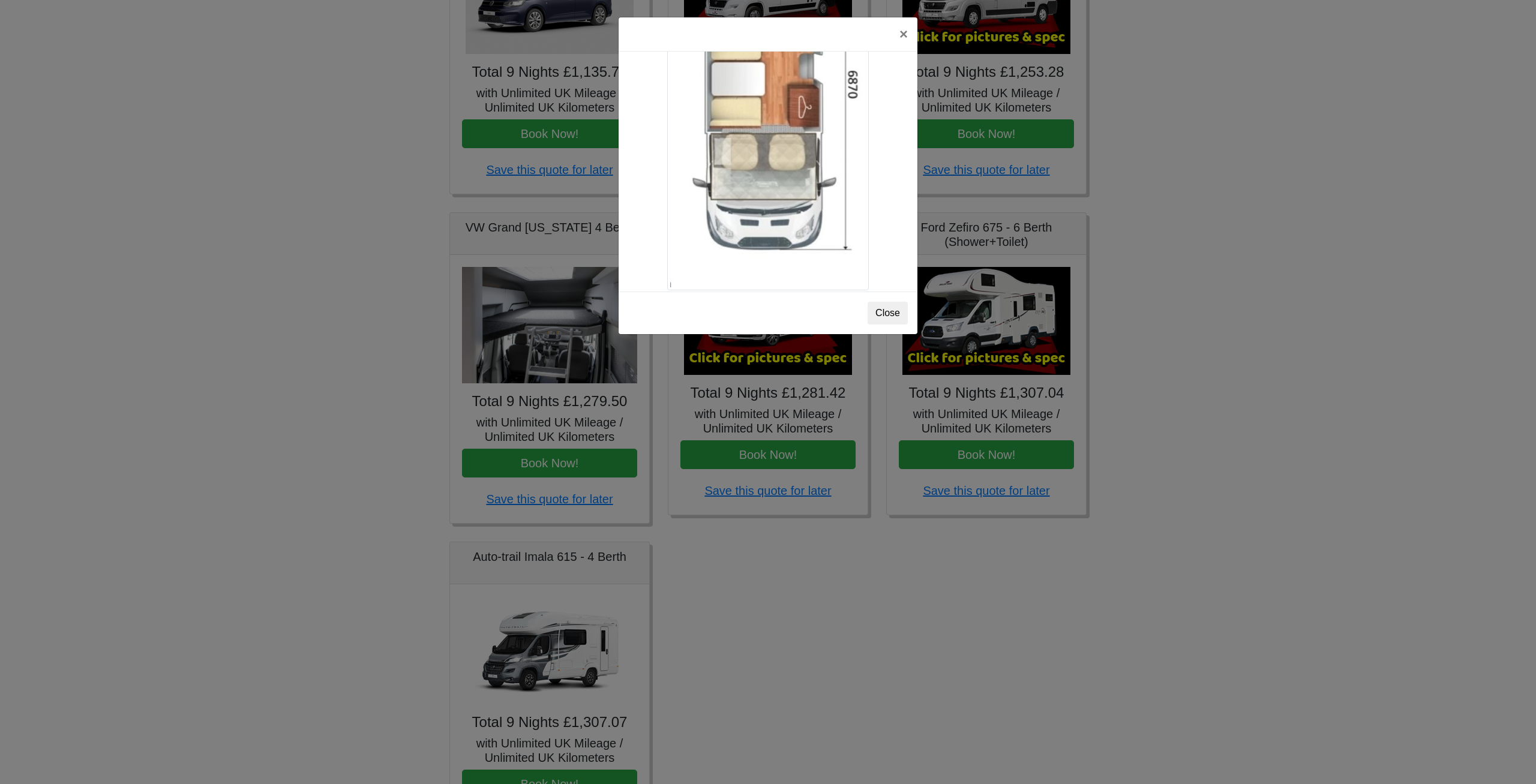
scroll to position [2128, 0]
click at [1340, 169] on div "× Ford Zefiro 675 Spec TECHNICAL DATA Engine: 2300cc, JTD, 130bhp. Diesel Trans…" at bounding box center [768, 392] width 1536 height 784
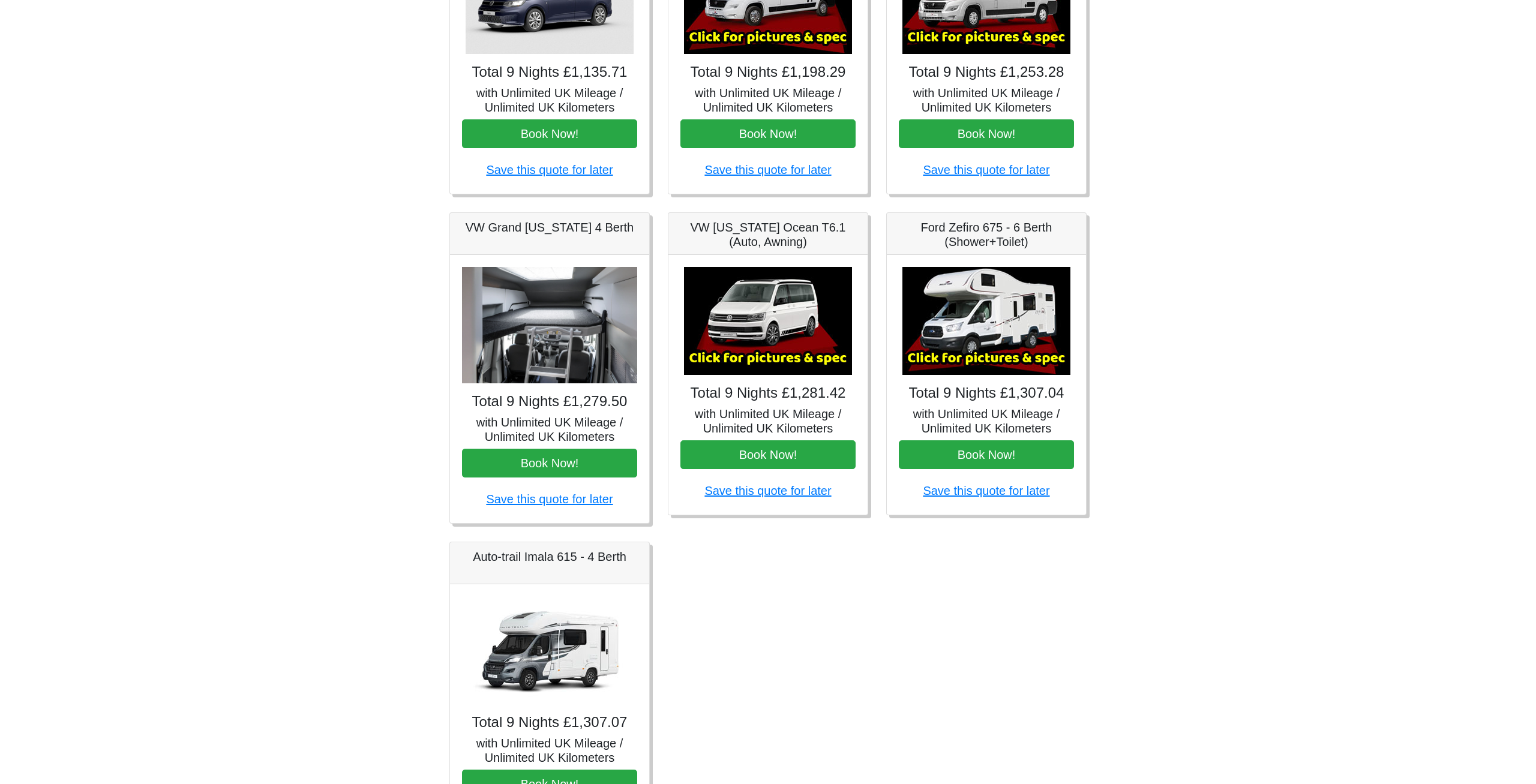
scroll to position [413, 0]
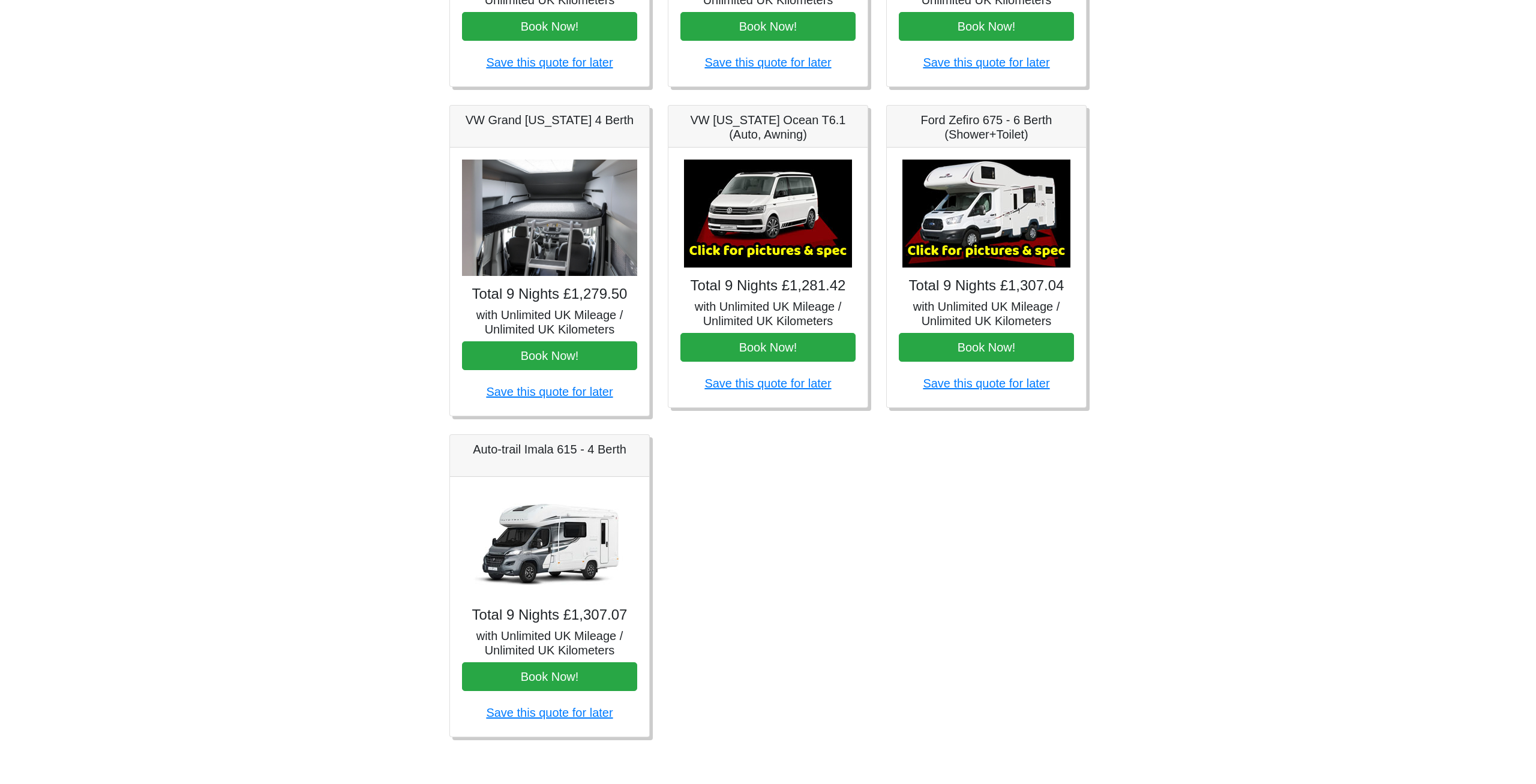
click at [625, 527] on img at bounding box center [549, 543] width 168 height 108
click at [588, 530] on img at bounding box center [549, 543] width 168 height 108
click at [575, 587] on img at bounding box center [549, 543] width 168 height 108
drag, startPoint x: 534, startPoint y: 577, endPoint x: 534, endPoint y: 571, distance: 6.0
click at [534, 571] on img at bounding box center [549, 543] width 168 height 108
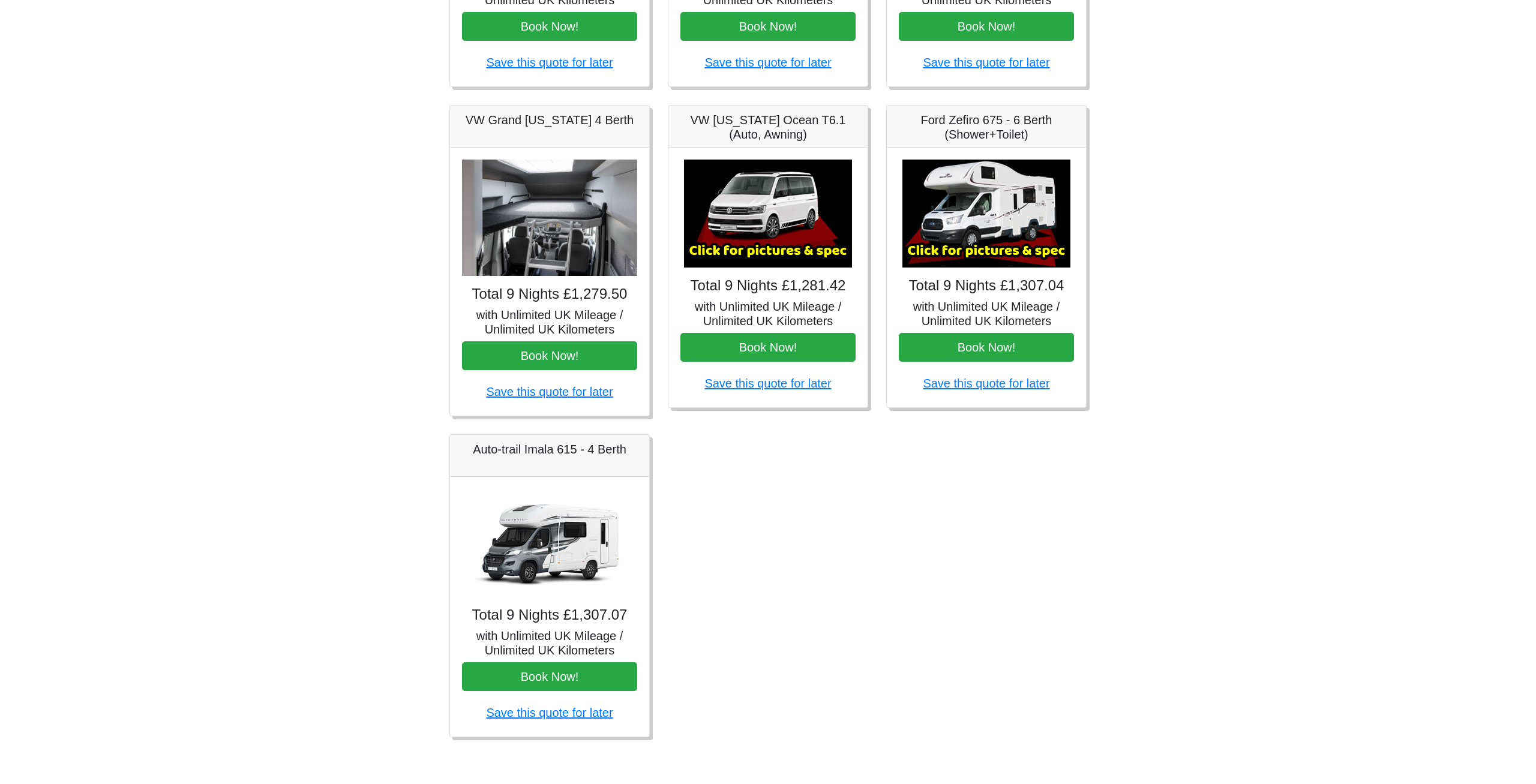
click at [539, 495] on img at bounding box center [549, 543] width 168 height 108
click at [567, 469] on div "Auto-trail Imala 615 - 4 Berth" at bounding box center [549, 456] width 199 height 42
click at [571, 454] on h5 "Auto-trail Imala 615 - 4 Berth" at bounding box center [549, 449] width 175 height 14
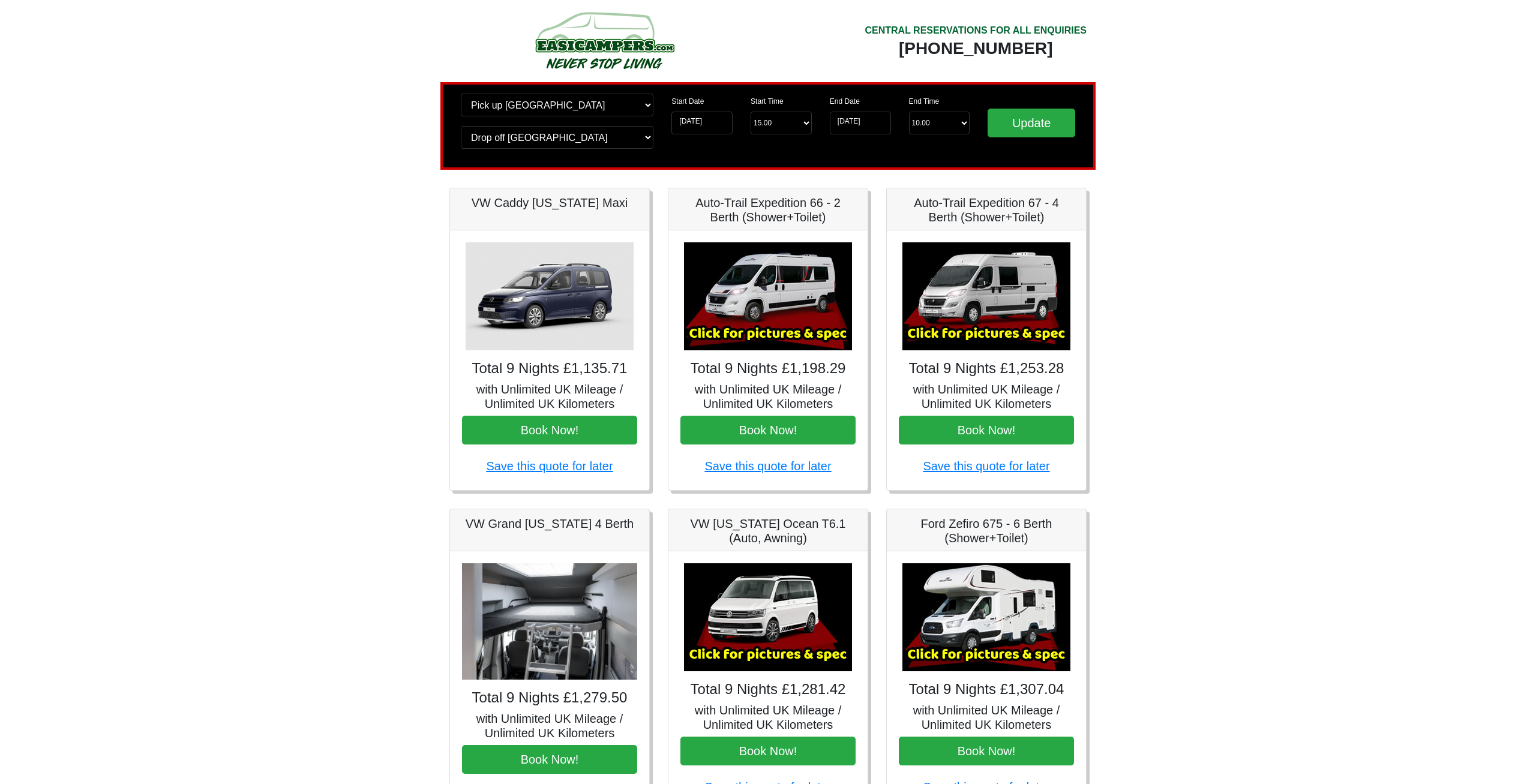
scroll to position [0, 0]
